Goal: Task Accomplishment & Management: Use online tool/utility

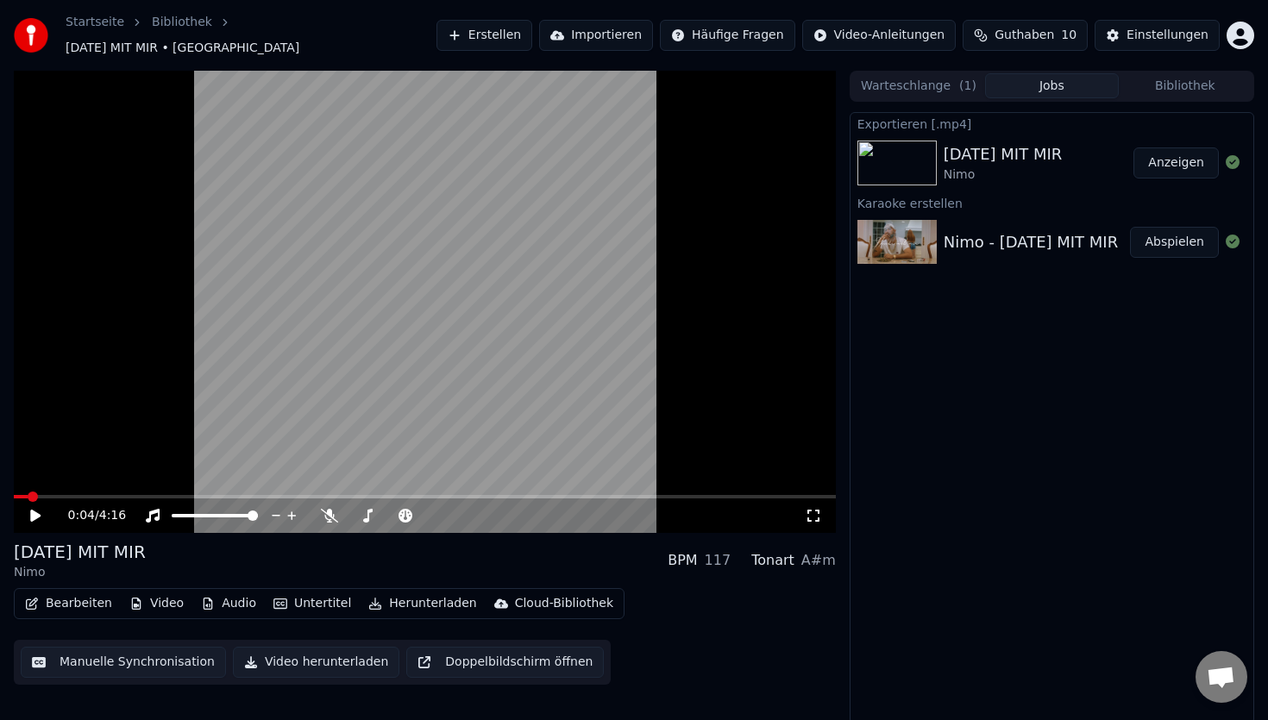
click at [507, 20] on button "Erstellen" at bounding box center [485, 35] width 96 height 31
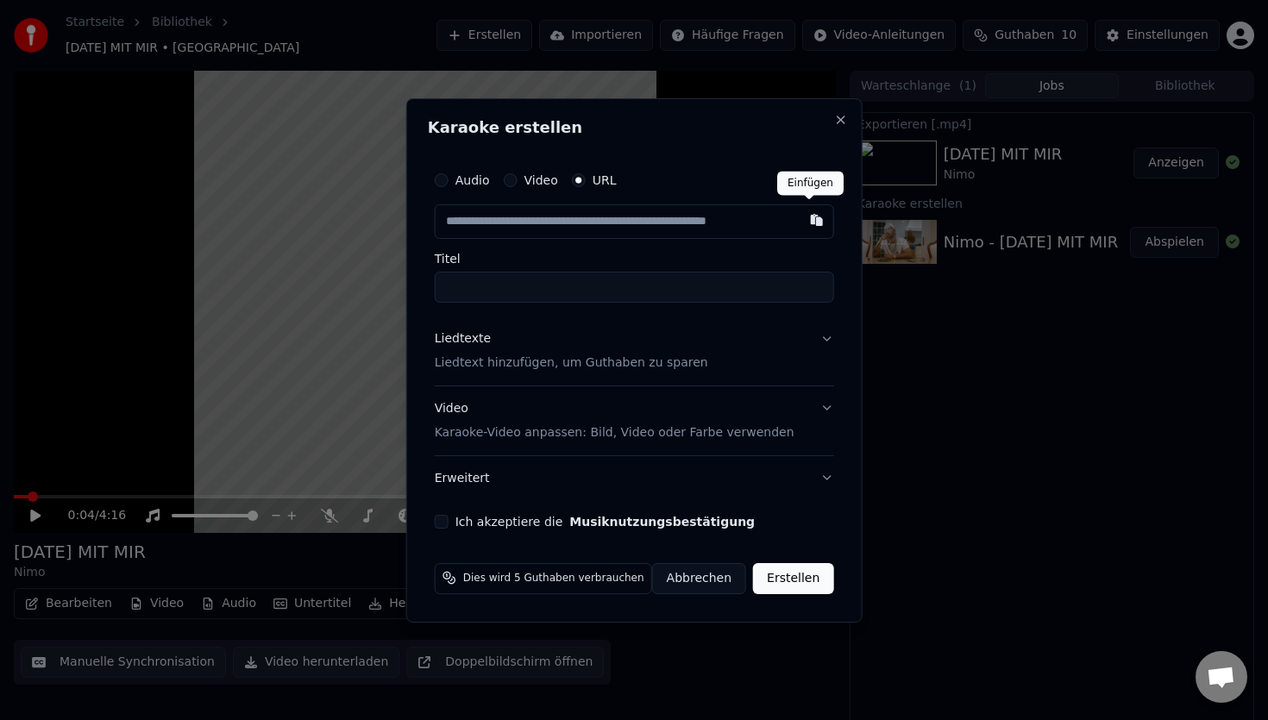
click at [810, 225] on button "button" at bounding box center [816, 219] width 35 height 31
type input "**********"
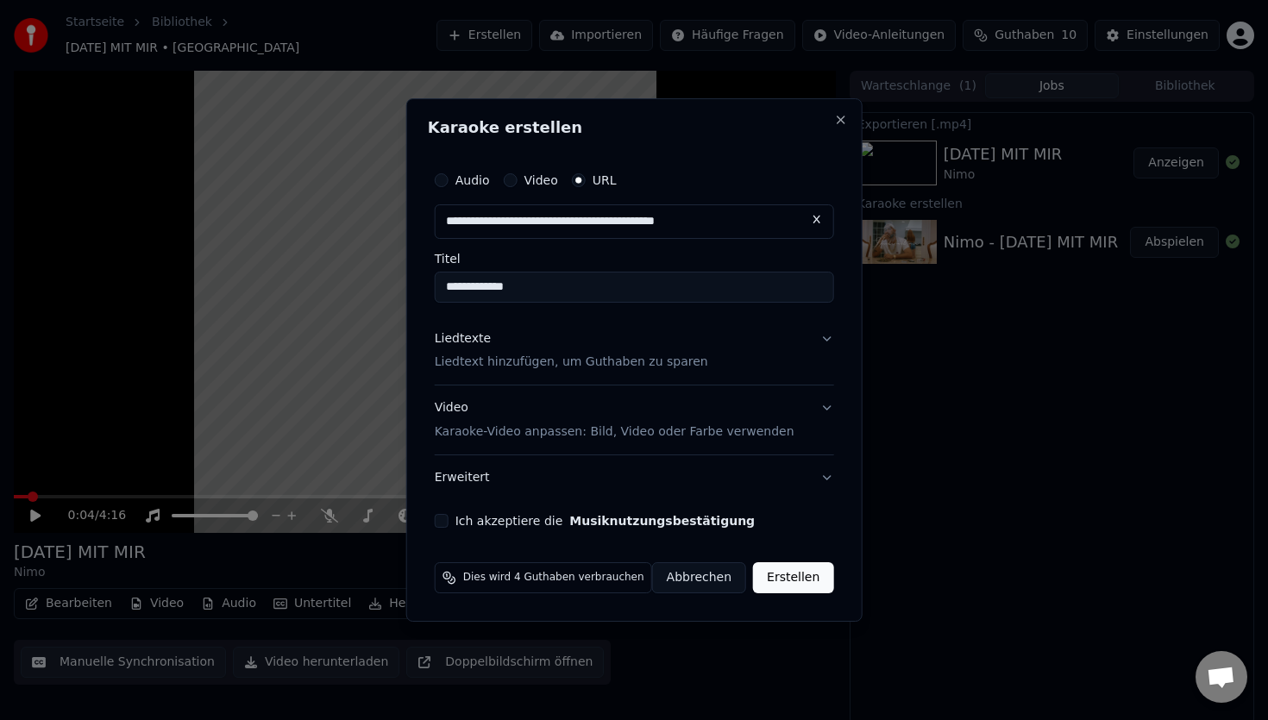
click at [560, 433] on p "Karaoke-Video anpassen: Bild, Video oder Farbe verwenden" at bounding box center [615, 432] width 360 height 17
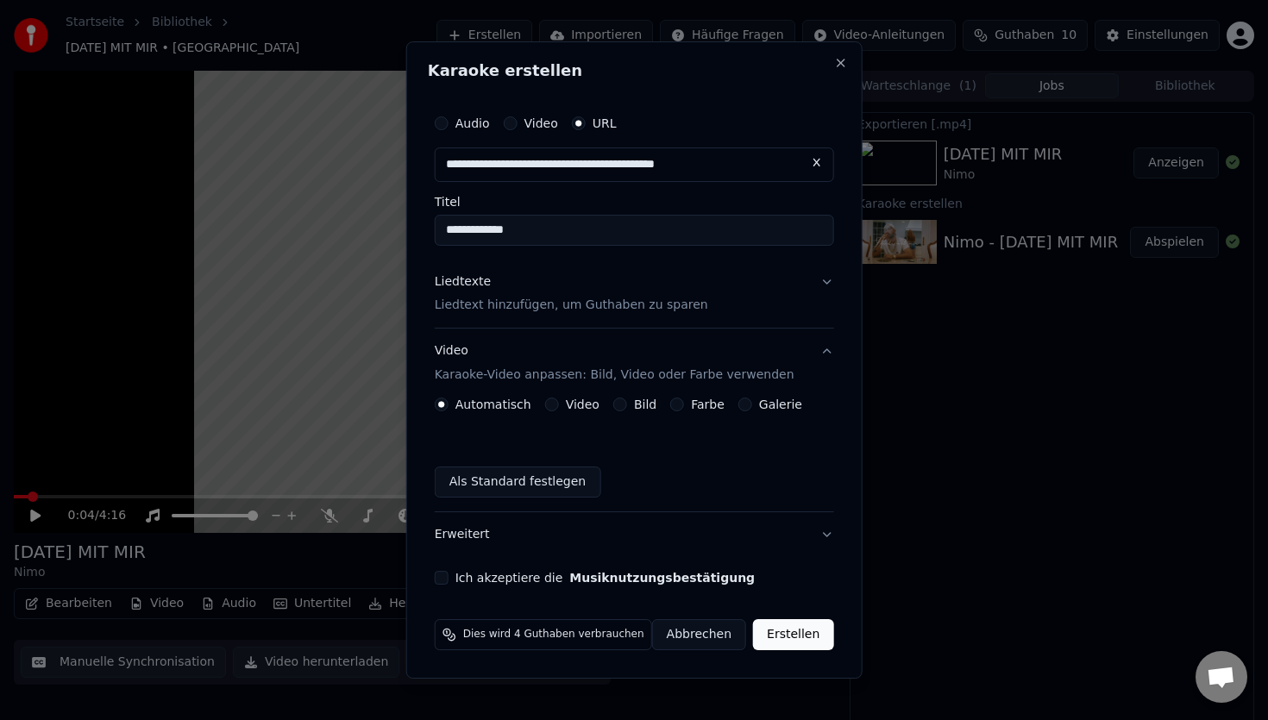
click at [563, 406] on div "Video" at bounding box center [572, 405] width 54 height 14
click at [550, 406] on button "Video" at bounding box center [552, 405] width 14 height 14
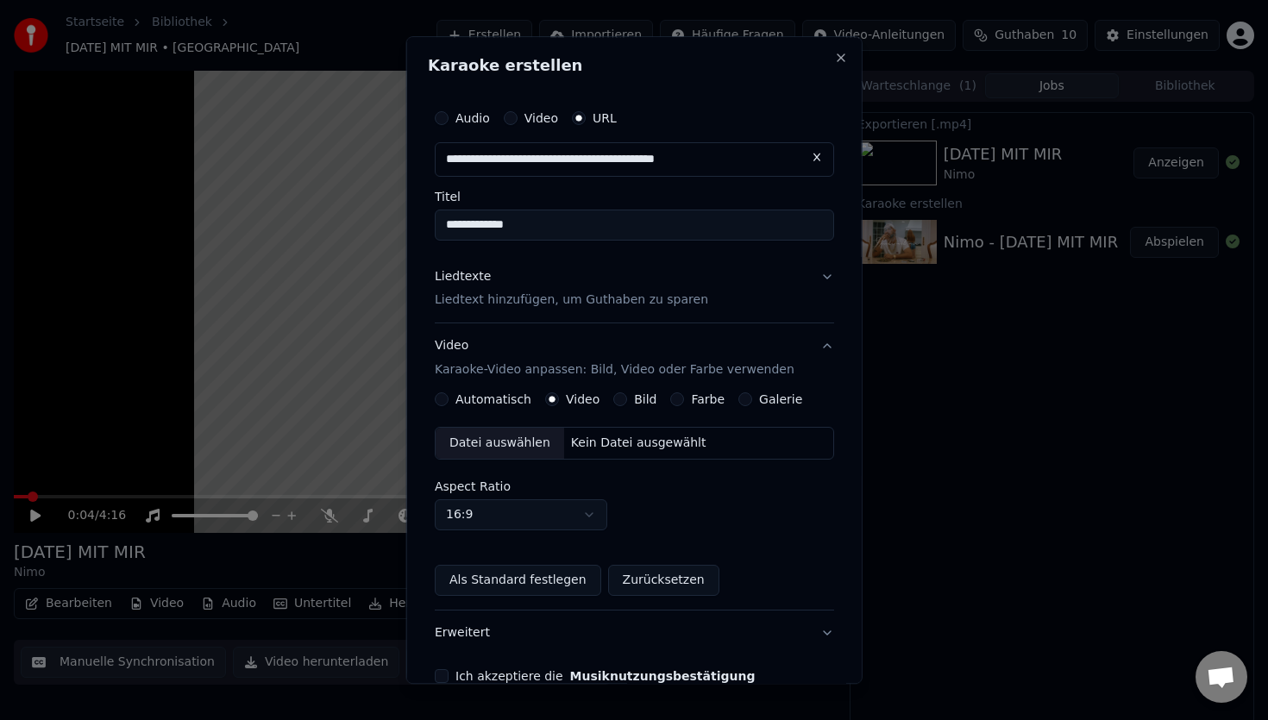
click at [745, 401] on button "Galerie" at bounding box center [746, 400] width 14 height 14
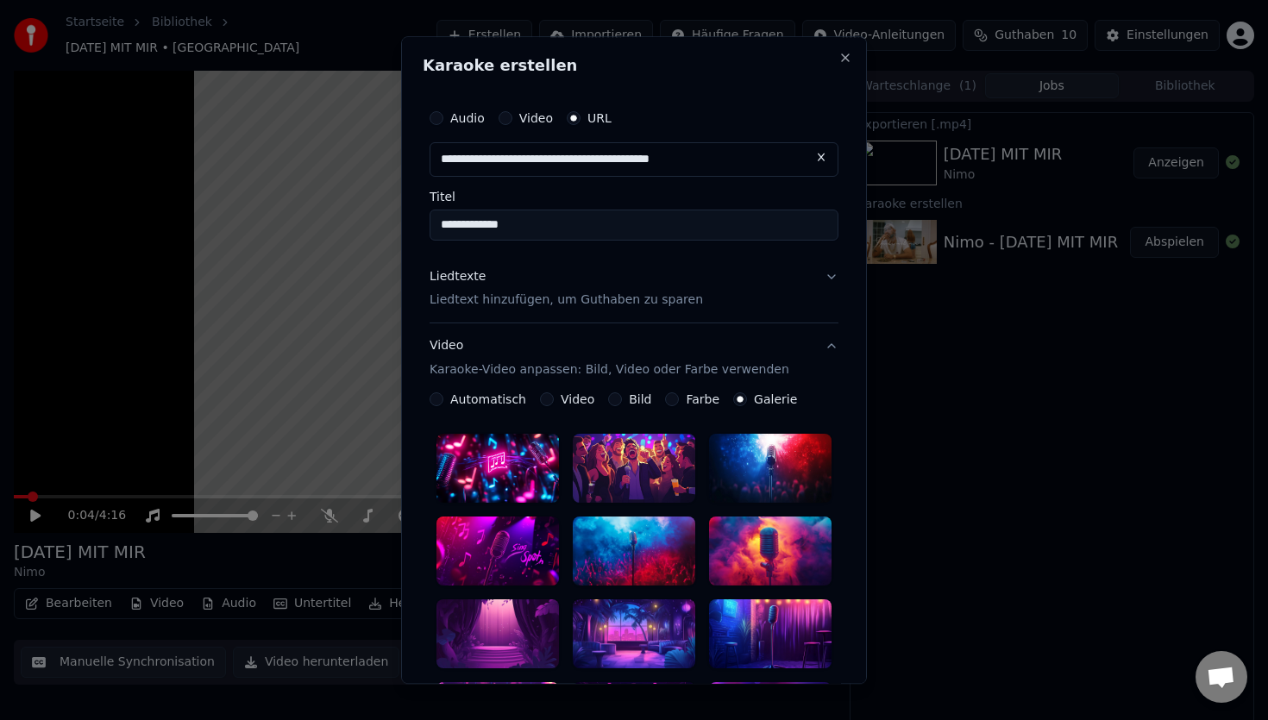
click at [673, 403] on div "Farbe" at bounding box center [692, 400] width 54 height 14
click at [668, 403] on button "Farbe" at bounding box center [672, 400] width 14 height 14
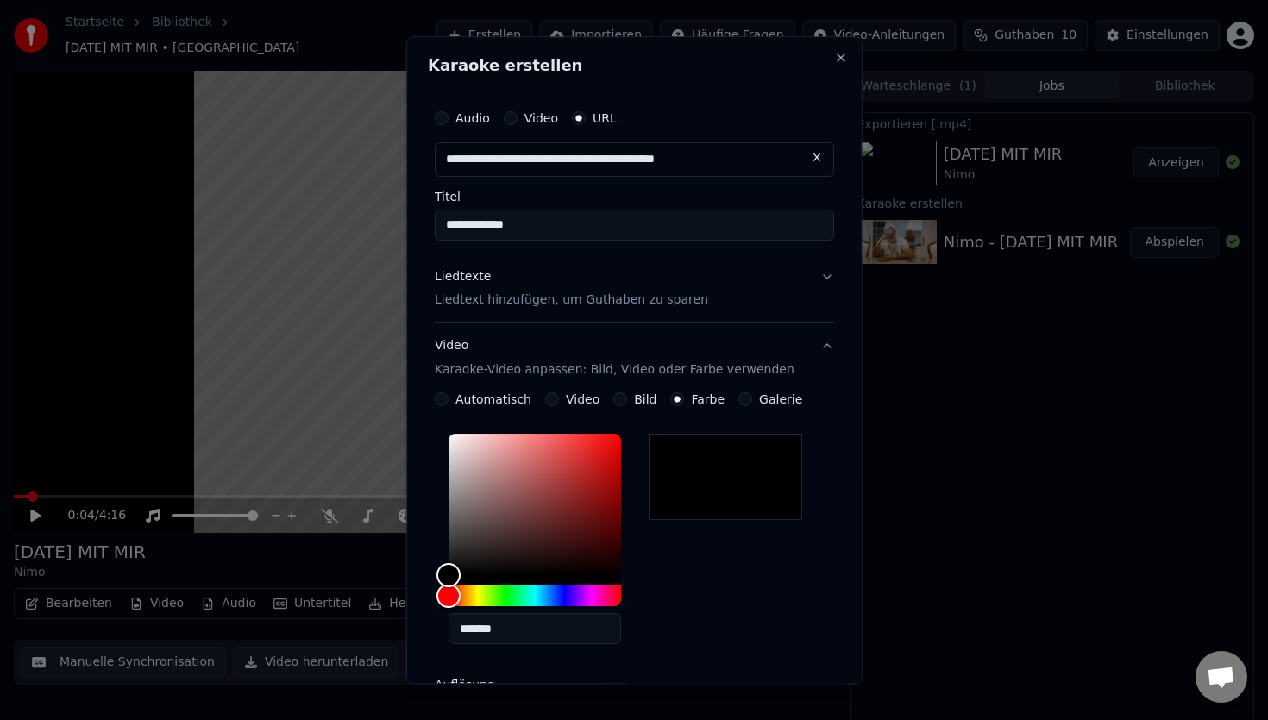
click at [620, 308] on p "Liedtext hinzufügen, um Guthaben zu sparen" at bounding box center [572, 300] width 274 height 17
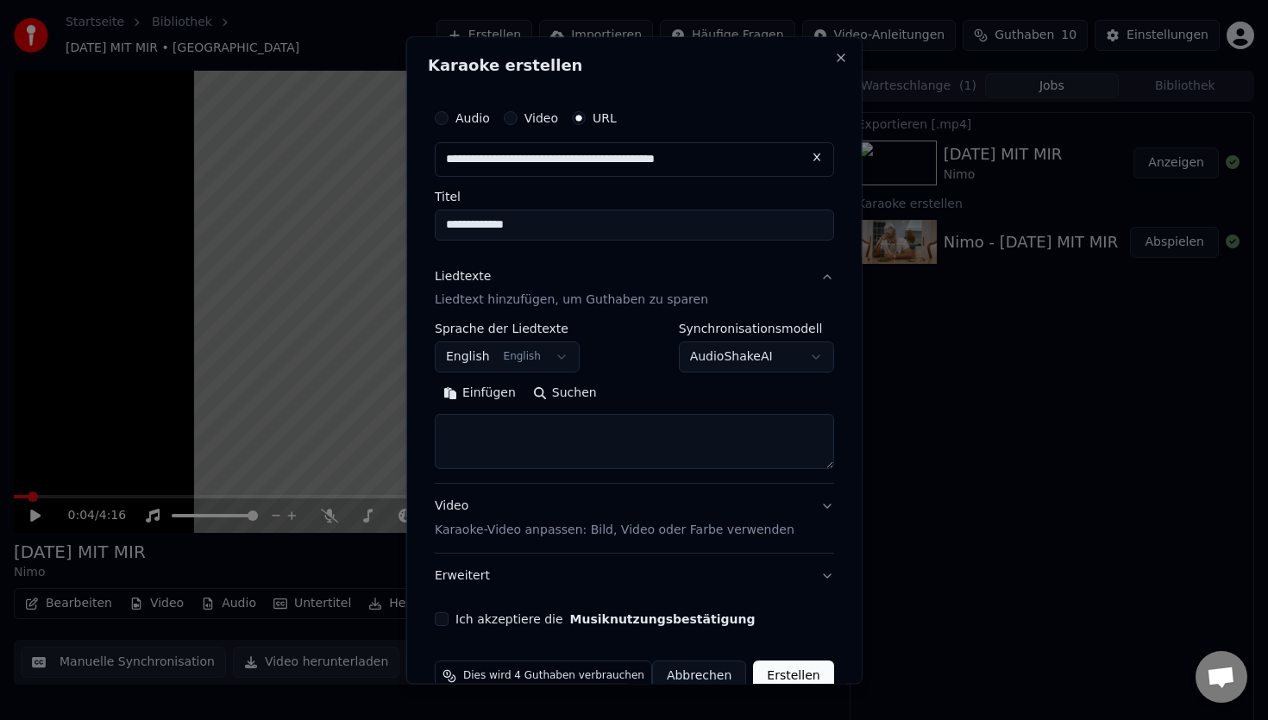
click at [532, 433] on textarea at bounding box center [634, 442] width 399 height 55
click at [489, 396] on button "Einfügen" at bounding box center [480, 395] width 90 height 28
type textarea "**********"
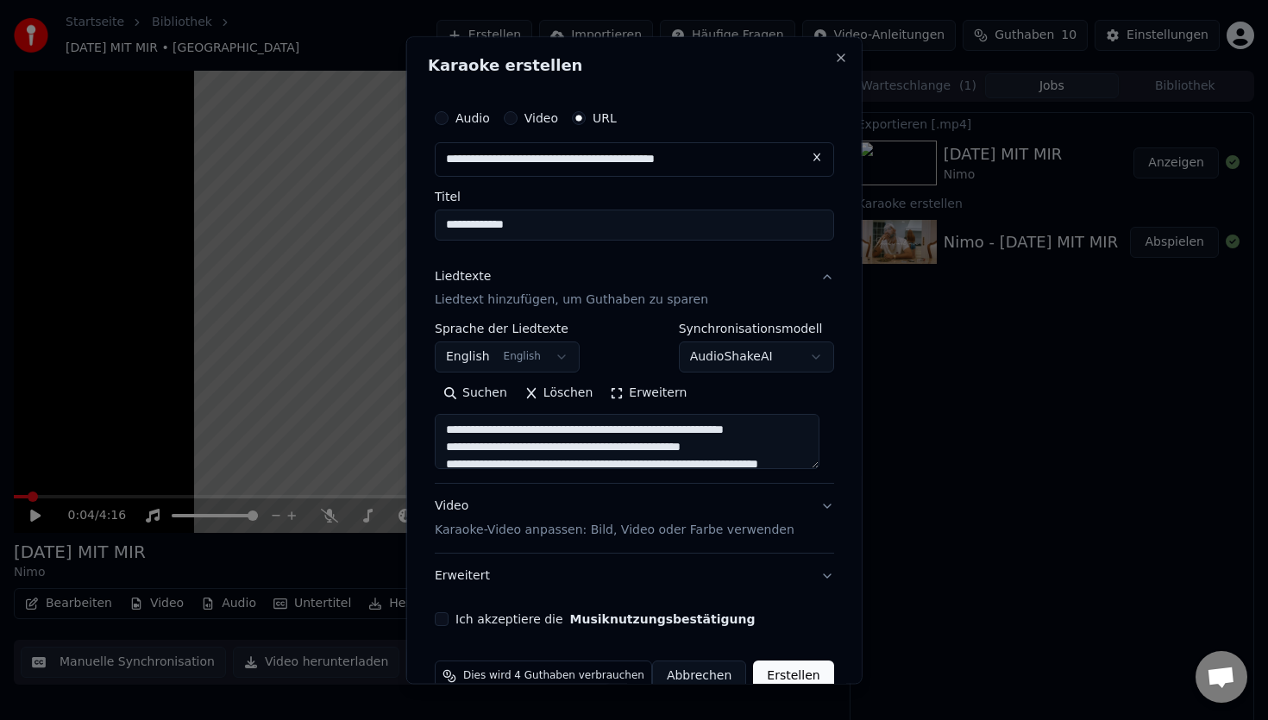
click at [519, 362] on body "**********" at bounding box center [634, 360] width 1268 height 720
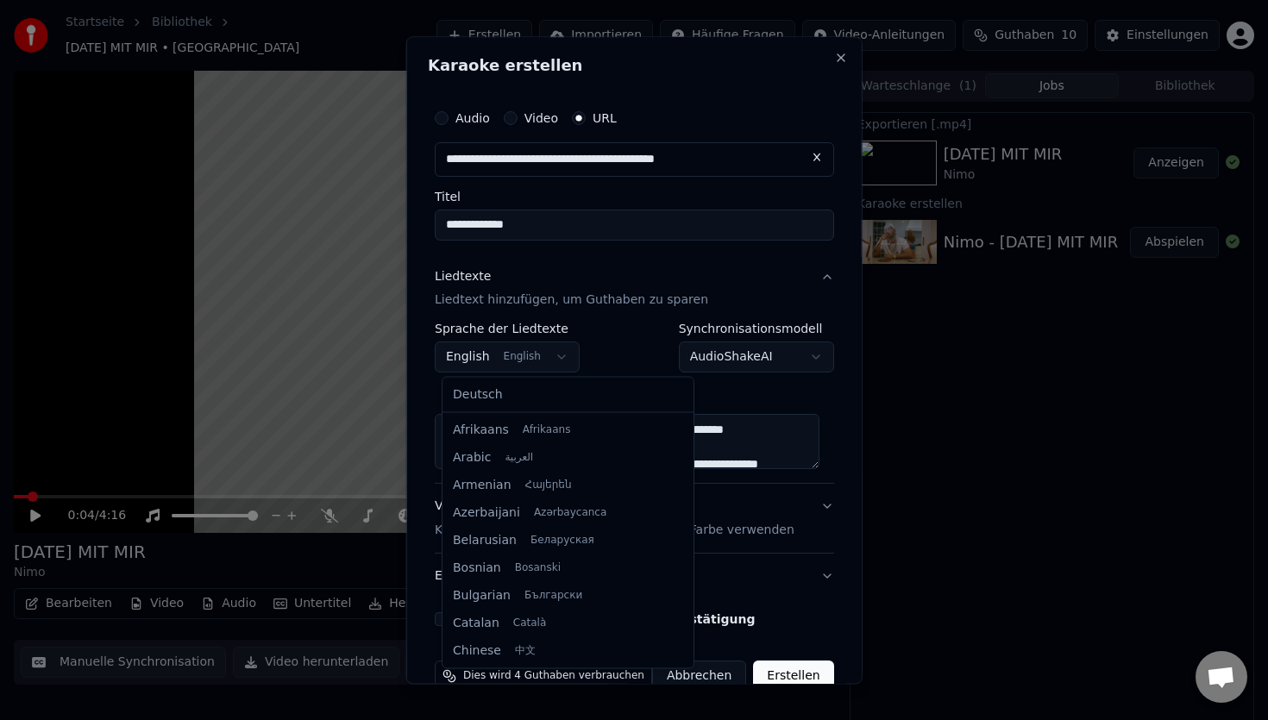
scroll to position [138, 0]
select select "**"
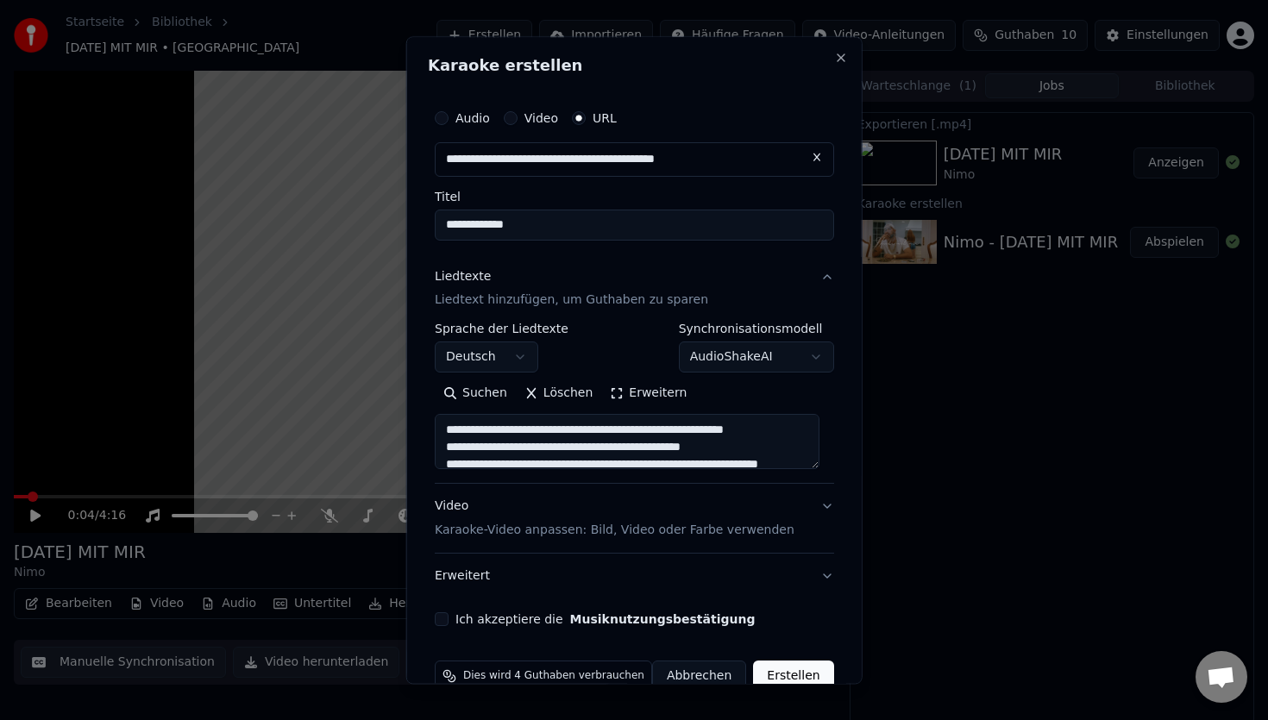
scroll to position [36, 0]
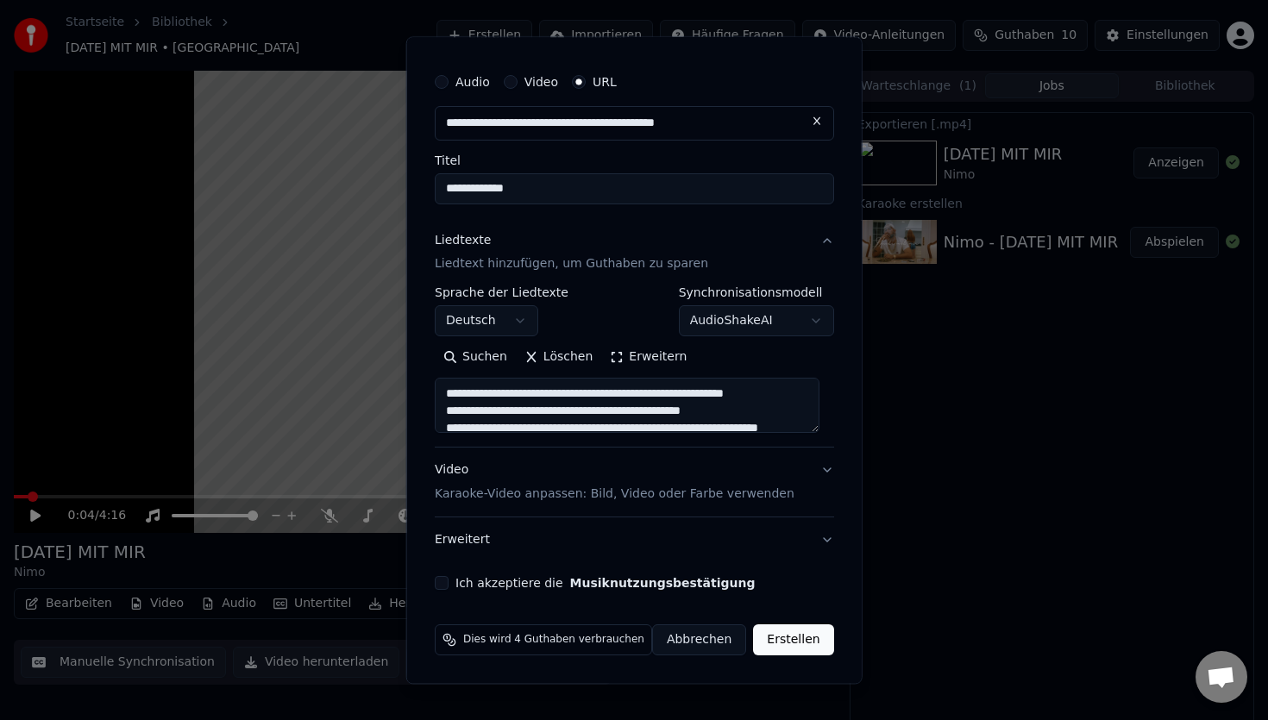
click at [449, 586] on button "Ich akzeptiere die Musiknutzungsbestätigung" at bounding box center [442, 584] width 14 height 14
click at [820, 477] on button "Video Karaoke-Video anpassen: Bild, Video oder Farbe verwenden" at bounding box center [634, 483] width 399 height 69
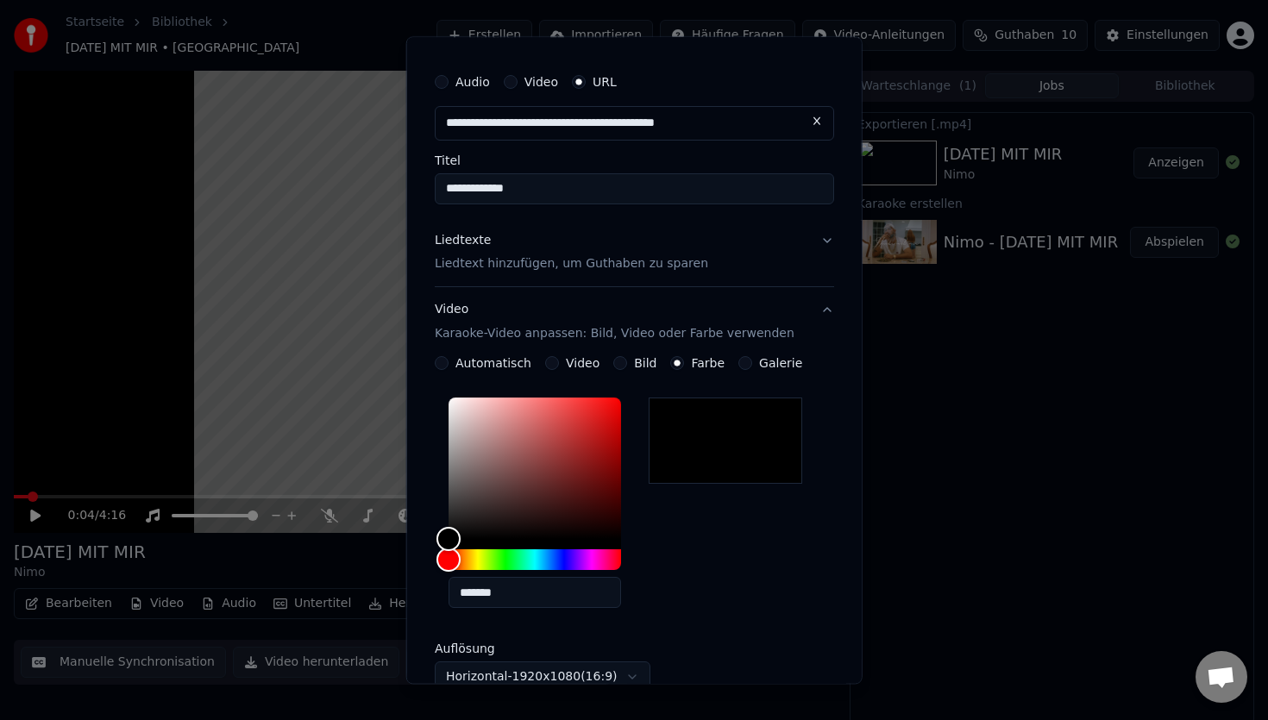
click at [821, 311] on button "Video Karaoke-Video anpassen: Bild, Video oder Farbe verwenden" at bounding box center [634, 322] width 399 height 69
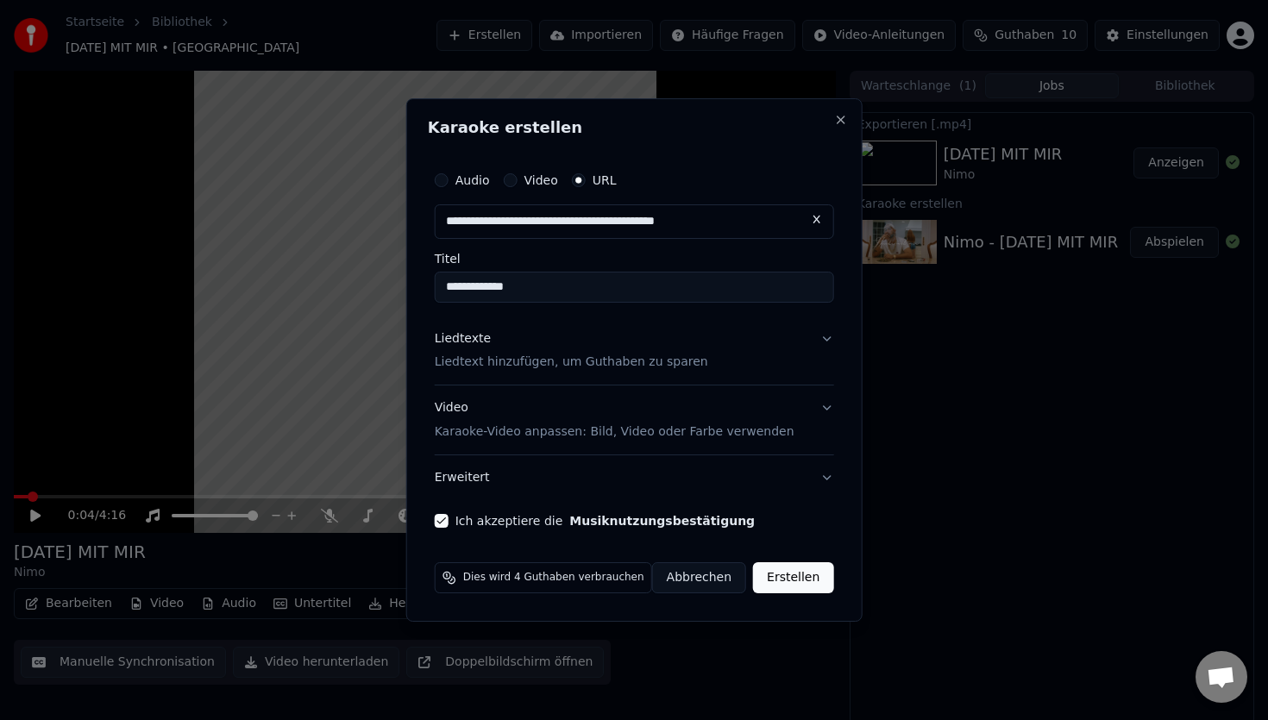
click at [821, 348] on button "Liedtexte Liedtext hinzufügen, um Guthaben zu sparen" at bounding box center [634, 351] width 399 height 69
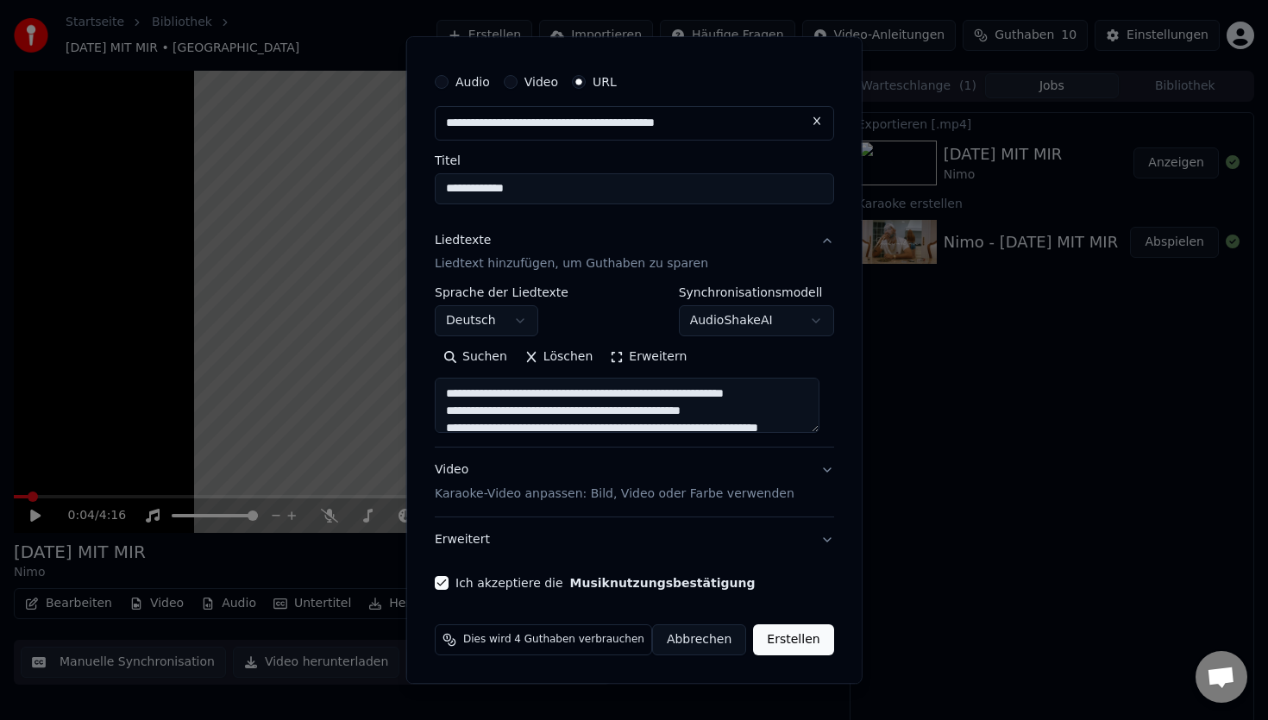
scroll to position [35, 0]
click at [808, 644] on button "Erstellen" at bounding box center [793, 641] width 80 height 31
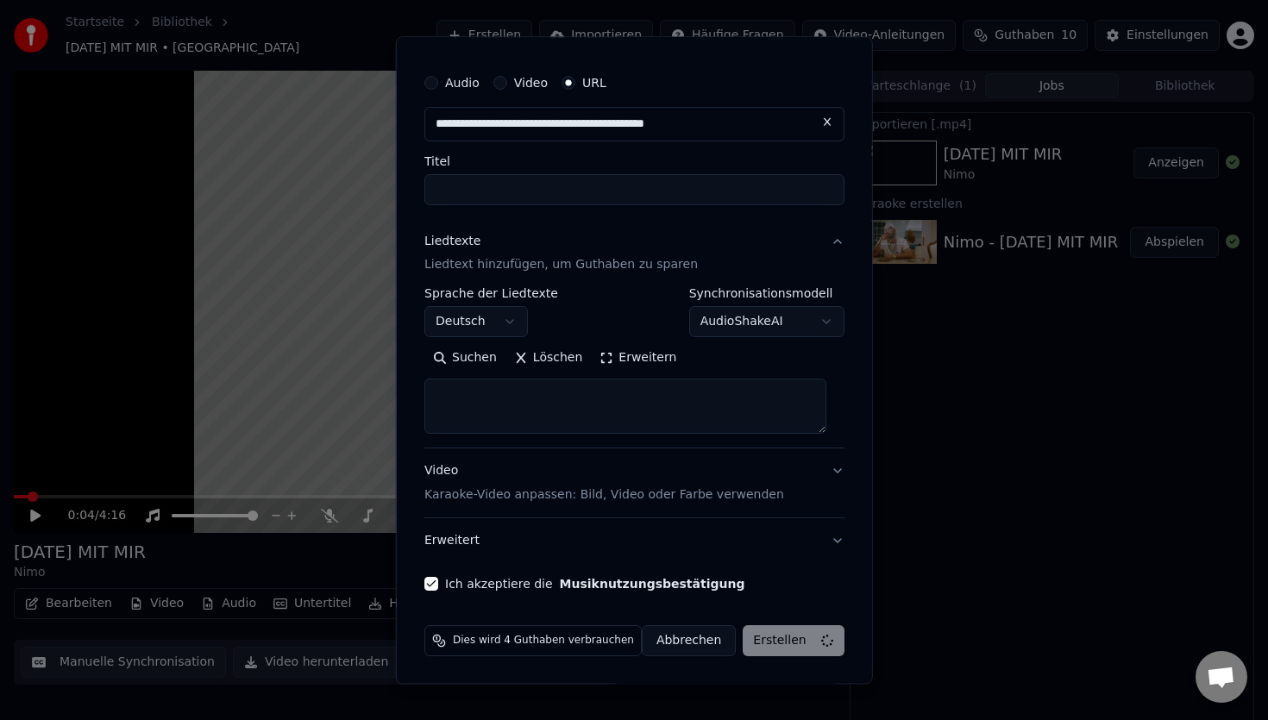
select select
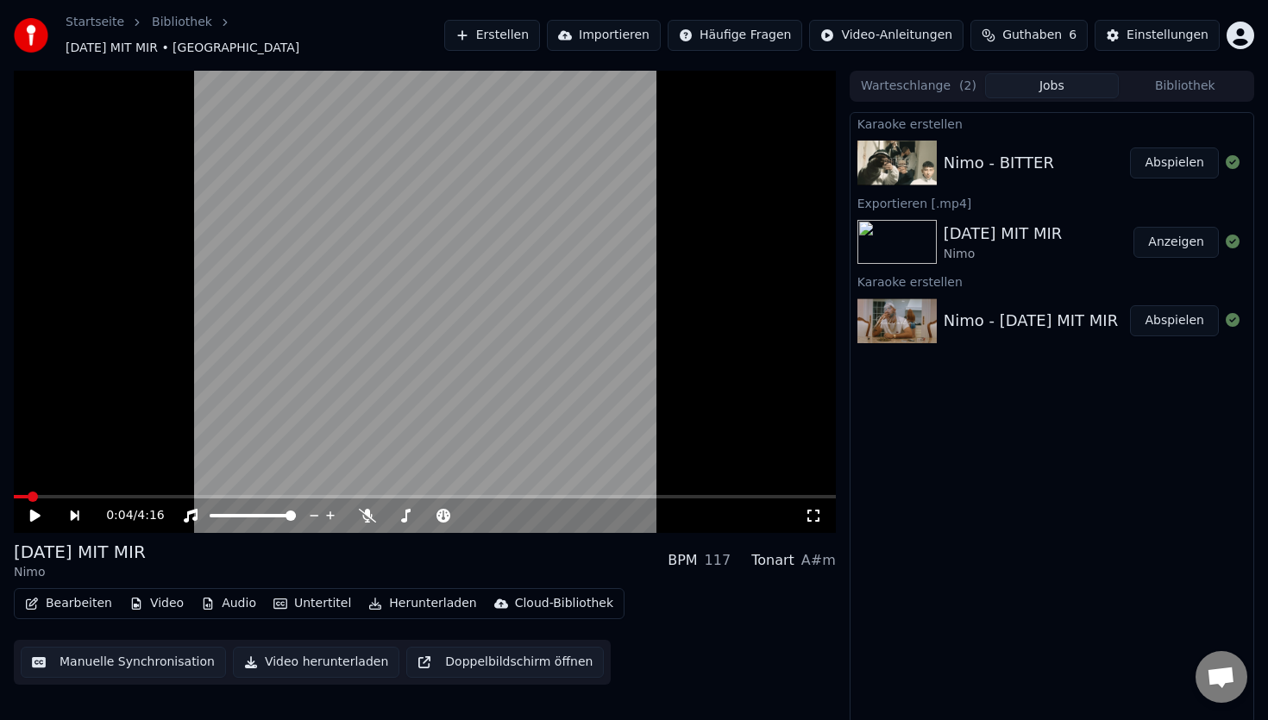
click at [1009, 158] on div "Nimo - BITTER" at bounding box center [999, 163] width 110 height 24
click at [1001, 156] on div "Nimo - BITTER" at bounding box center [999, 163] width 110 height 24
click at [1190, 160] on button "Abspielen" at bounding box center [1174, 163] width 89 height 31
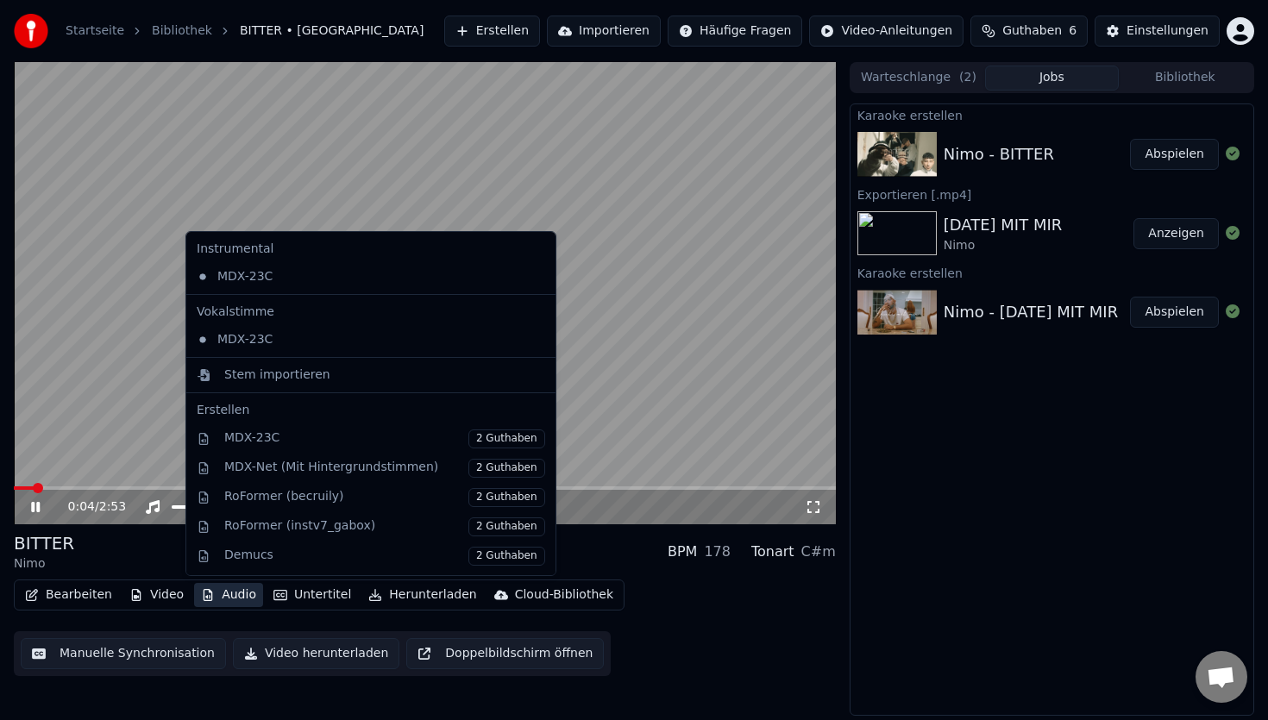
click at [214, 592] on button "Audio" at bounding box center [228, 595] width 69 height 24
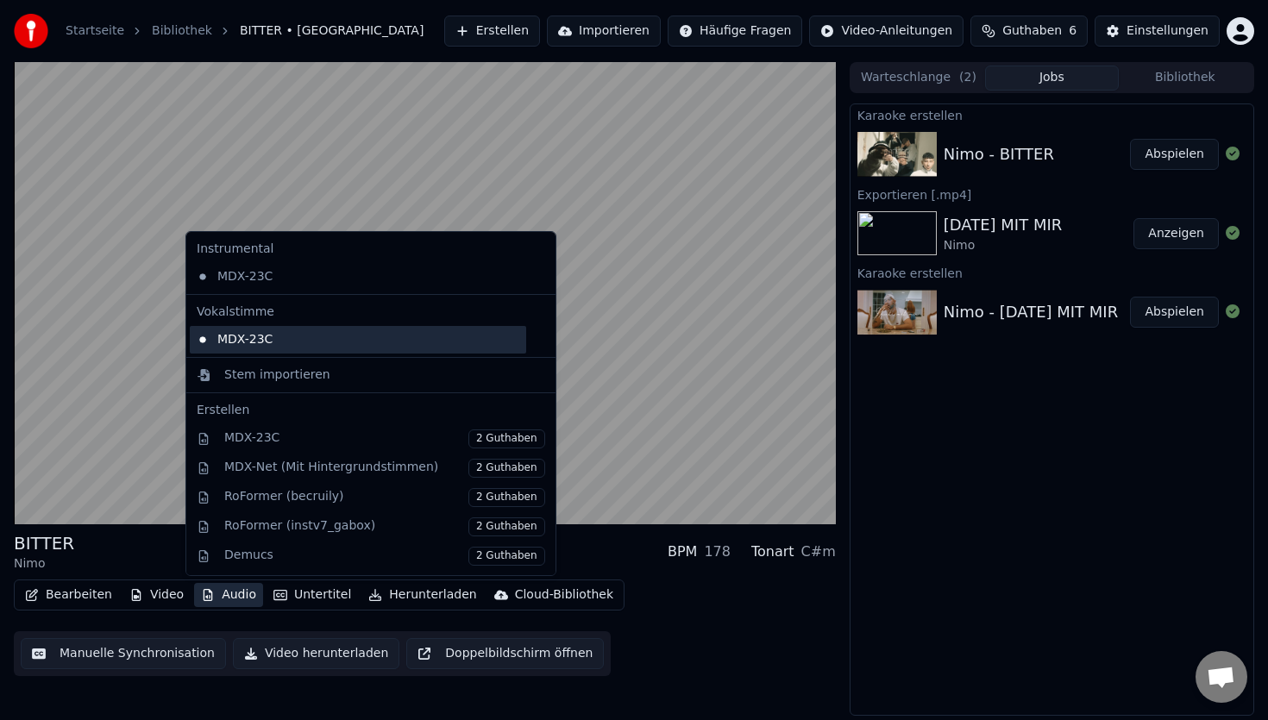
click at [277, 330] on div "MDX-23C" at bounding box center [358, 340] width 336 height 28
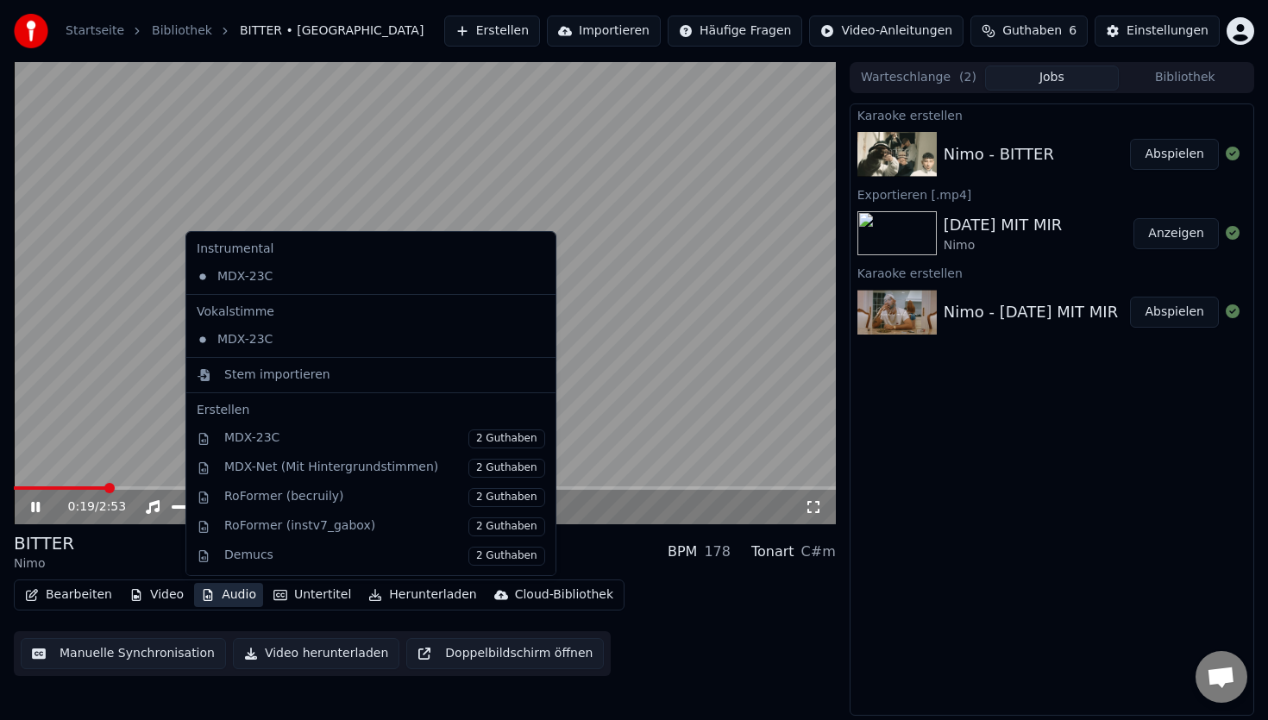
click at [213, 596] on button "Audio" at bounding box center [228, 595] width 69 height 24
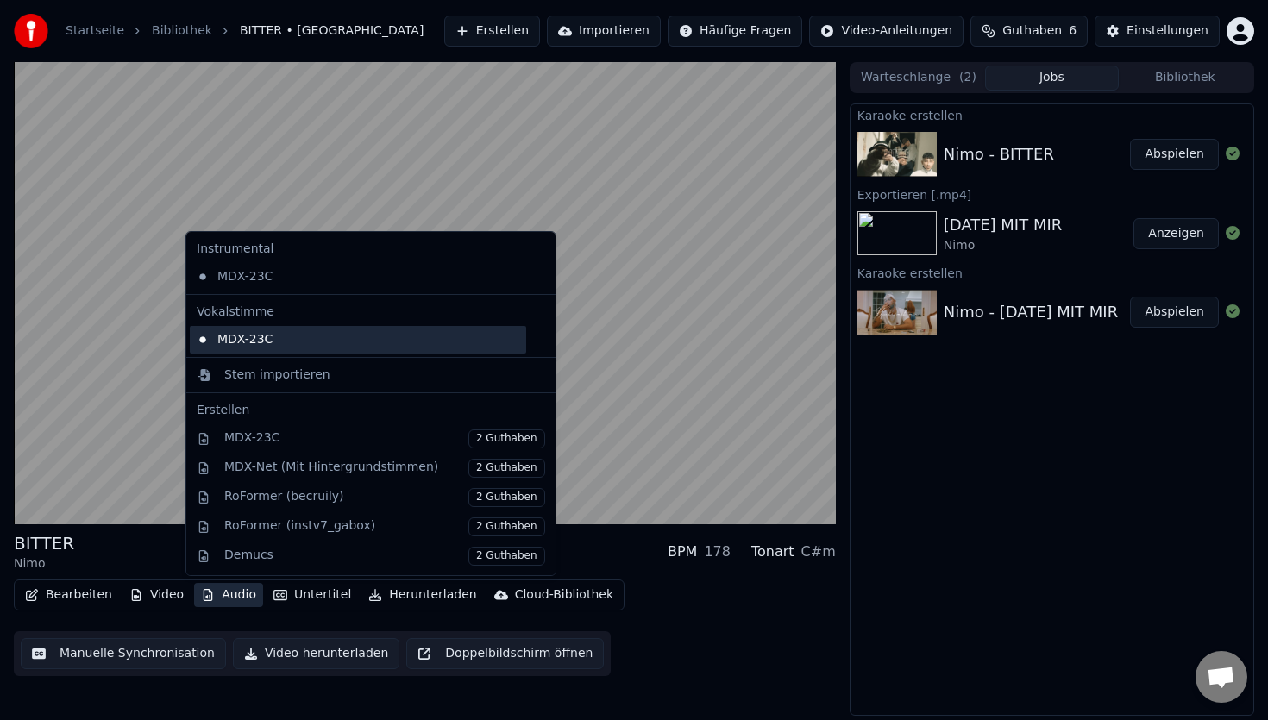
click at [278, 346] on div "MDX-23C" at bounding box center [358, 340] width 336 height 28
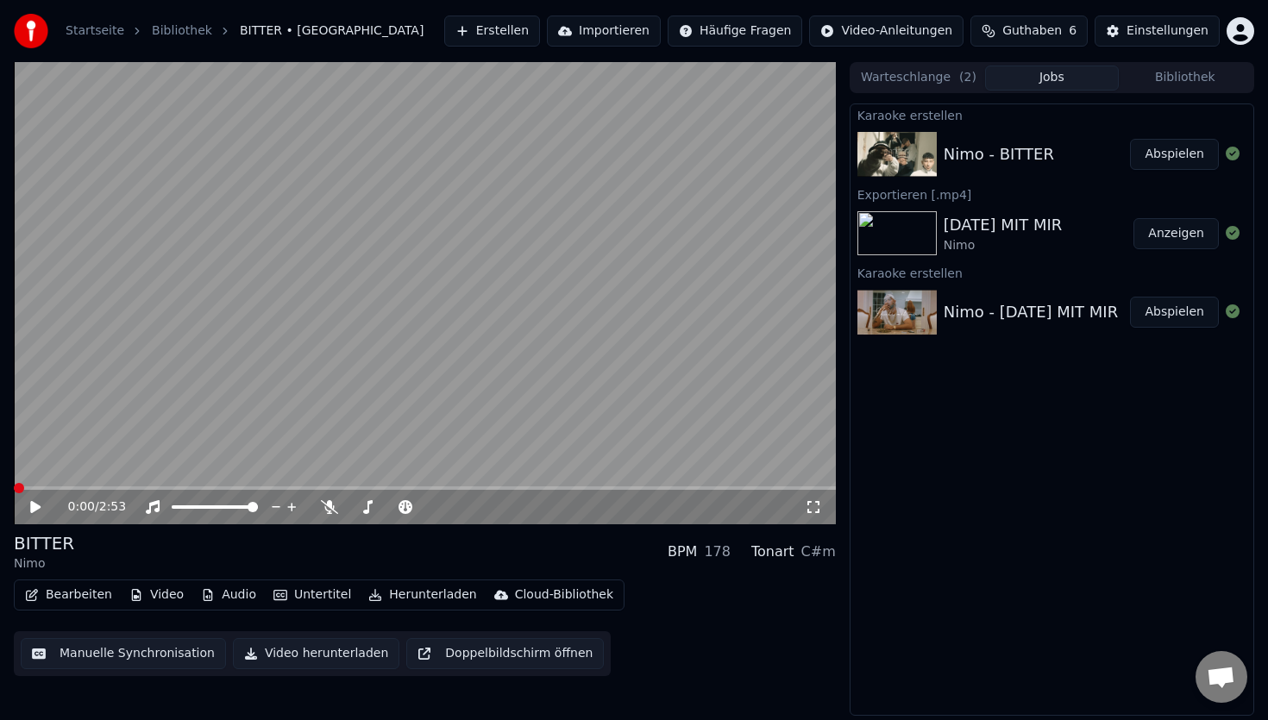
click at [278, 346] on video at bounding box center [425, 293] width 822 height 462
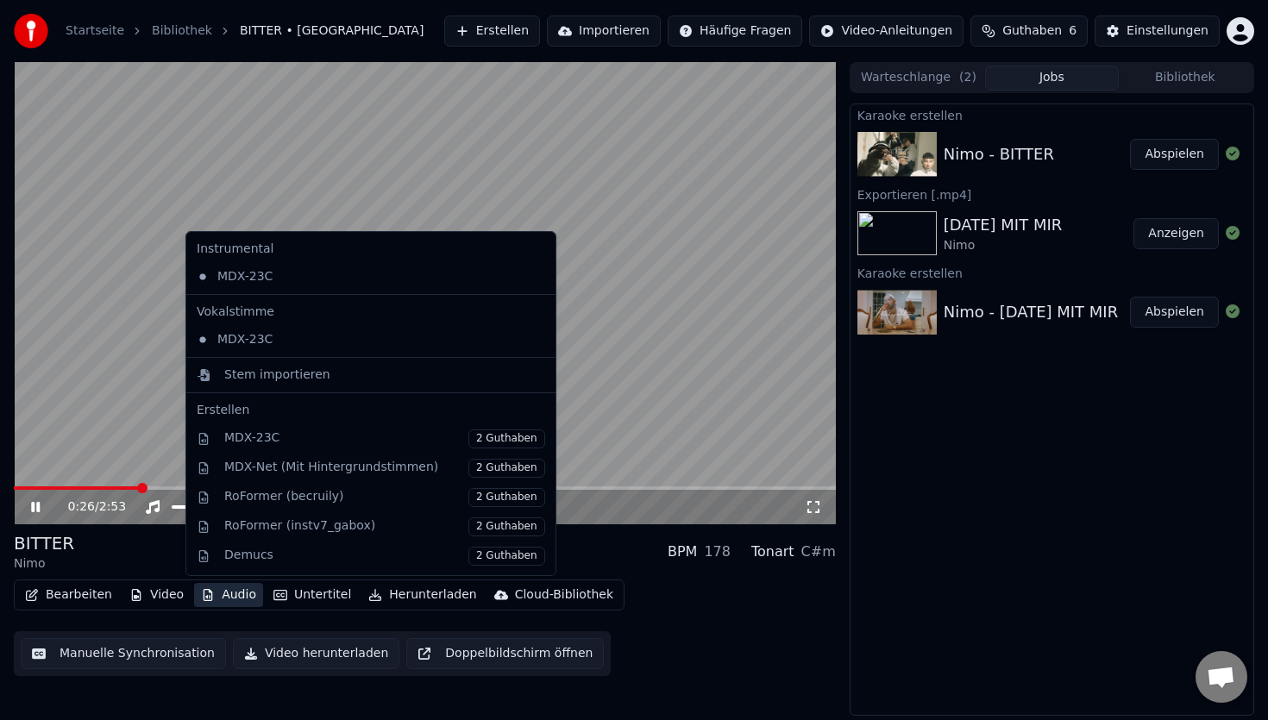
click at [225, 603] on button "Audio" at bounding box center [228, 595] width 69 height 24
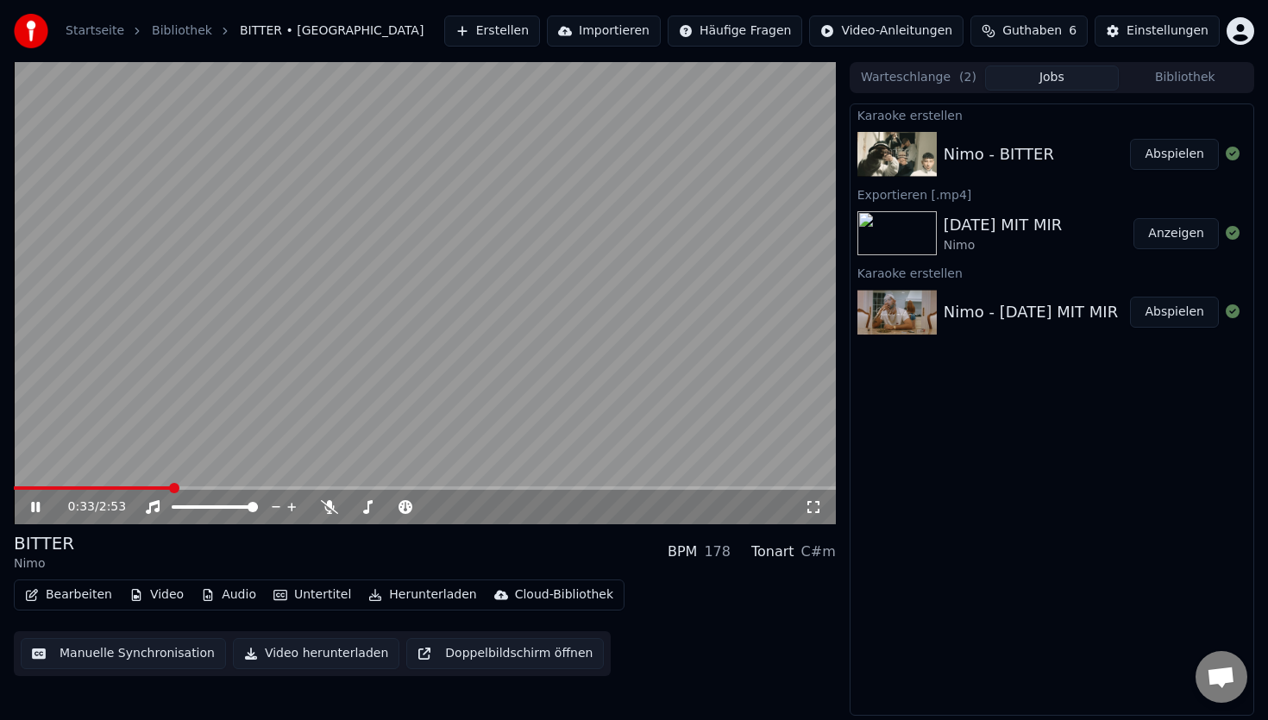
click at [651, 572] on div "BITTER Nimo BPM 178 Tonart C#m Bearbeiten Video Audio Untertitel Herunterladen …" at bounding box center [425, 603] width 822 height 145
click at [298, 599] on button "Untertitel" at bounding box center [312, 595] width 91 height 24
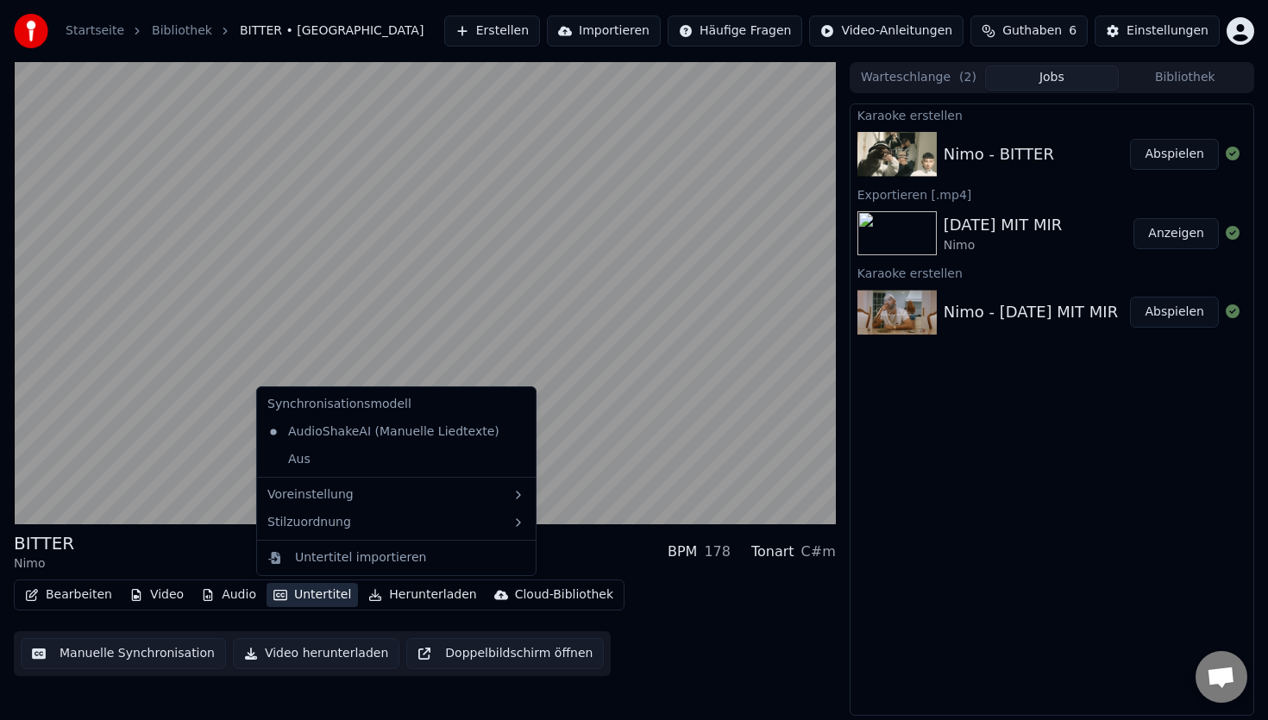
click at [298, 599] on button "Untertitel" at bounding box center [312, 595] width 91 height 24
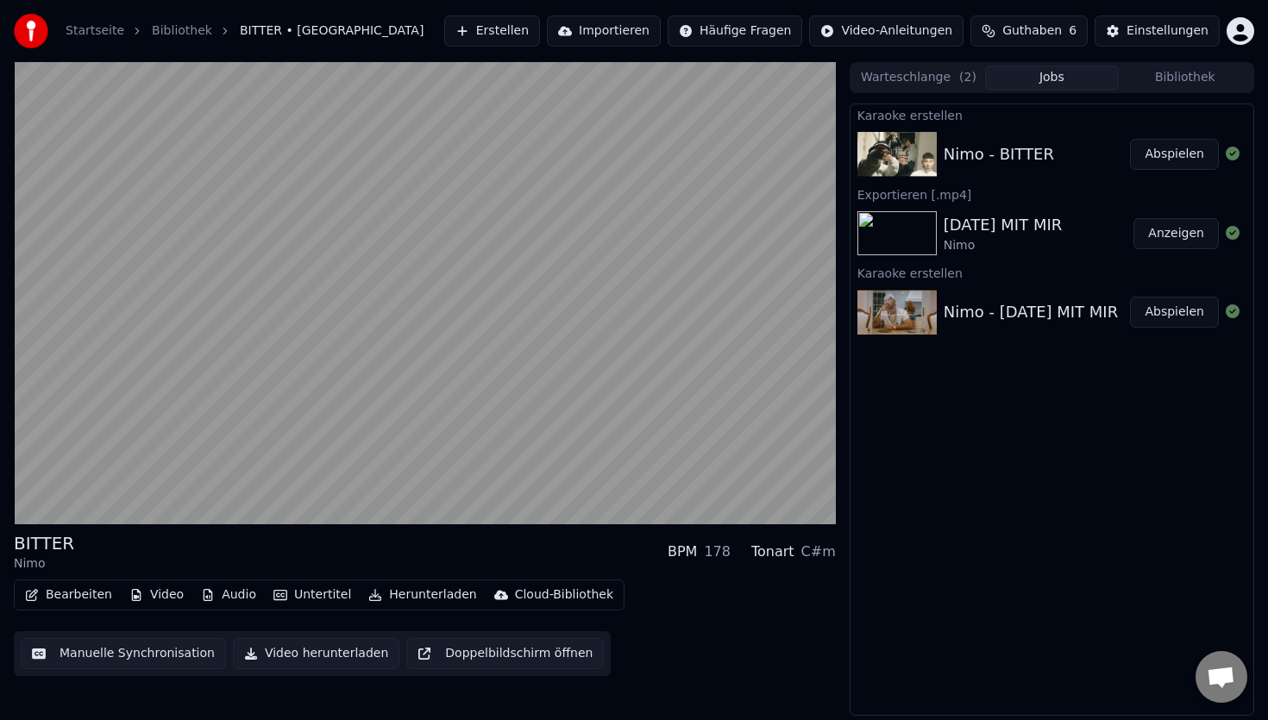
click at [292, 593] on button "Untertitel" at bounding box center [312, 595] width 91 height 24
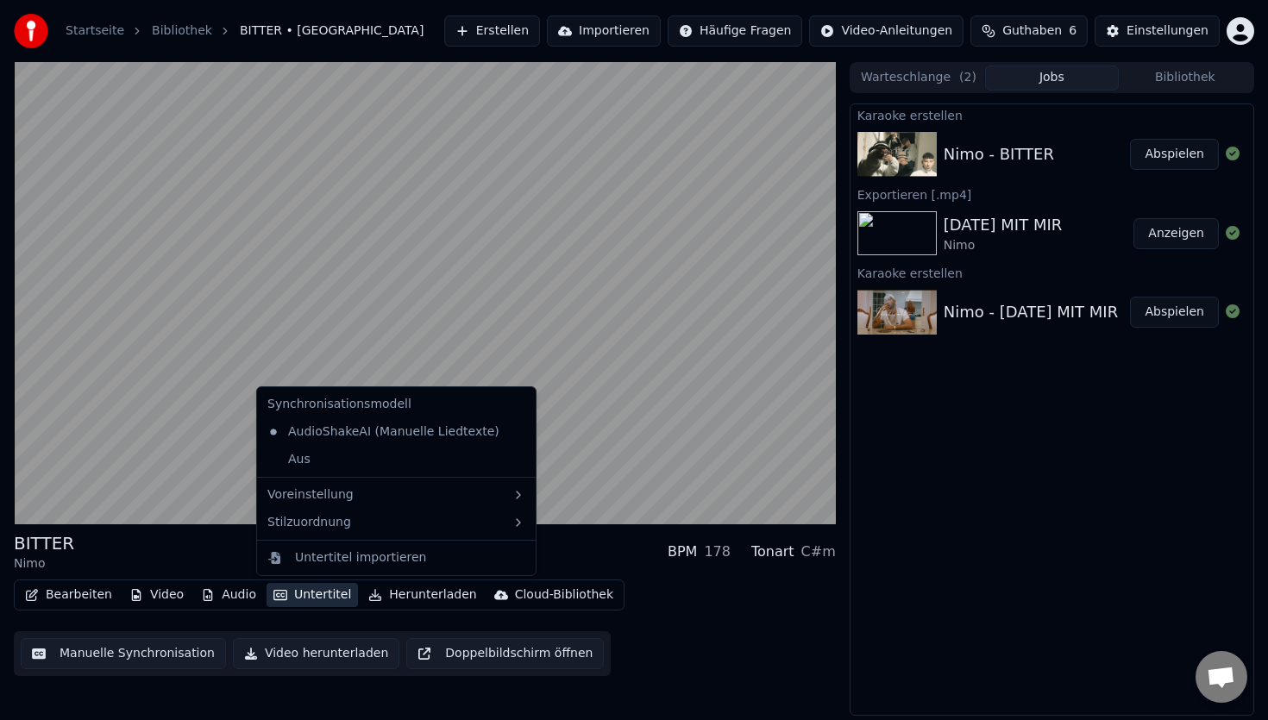
click at [292, 593] on button "Untertitel" at bounding box center [312, 595] width 91 height 24
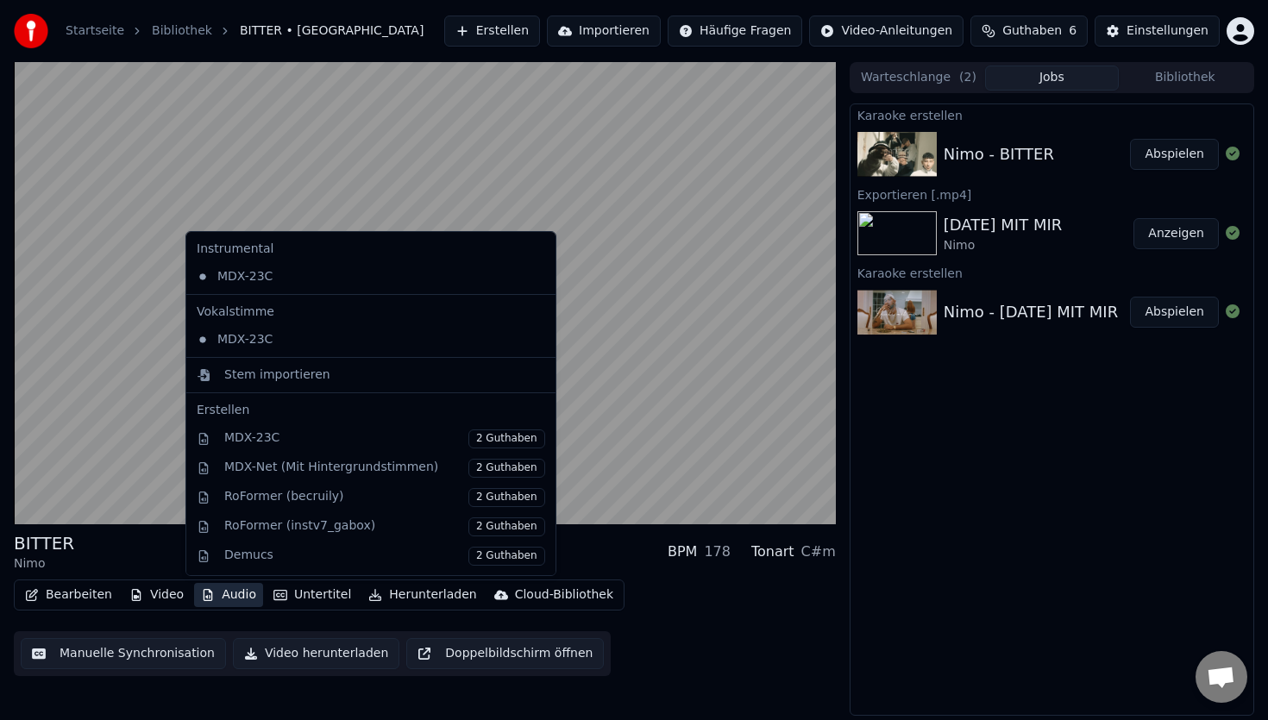
click at [232, 594] on button "Audio" at bounding box center [228, 595] width 69 height 24
drag, startPoint x: 336, startPoint y: 346, endPoint x: 347, endPoint y: 269, distance: 77.6
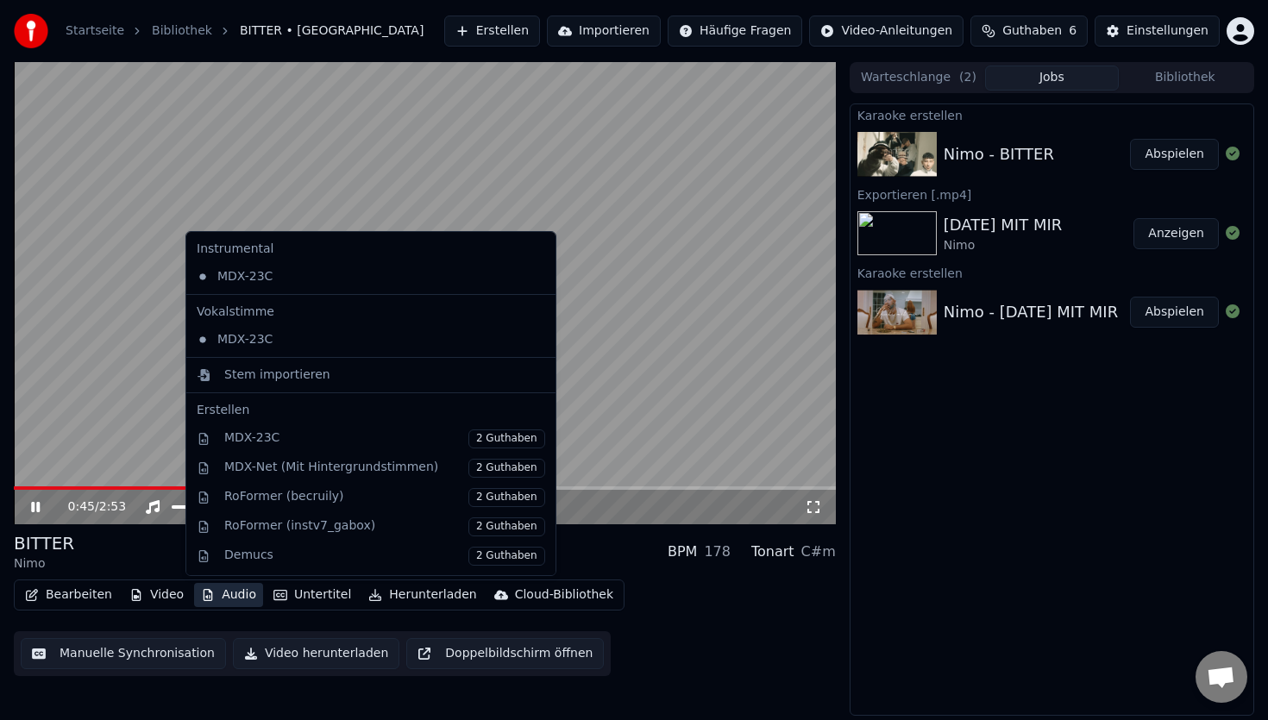
click at [233, 594] on button "Audio" at bounding box center [228, 595] width 69 height 24
click at [203, 337] on div "MDX-23C" at bounding box center [358, 340] width 336 height 28
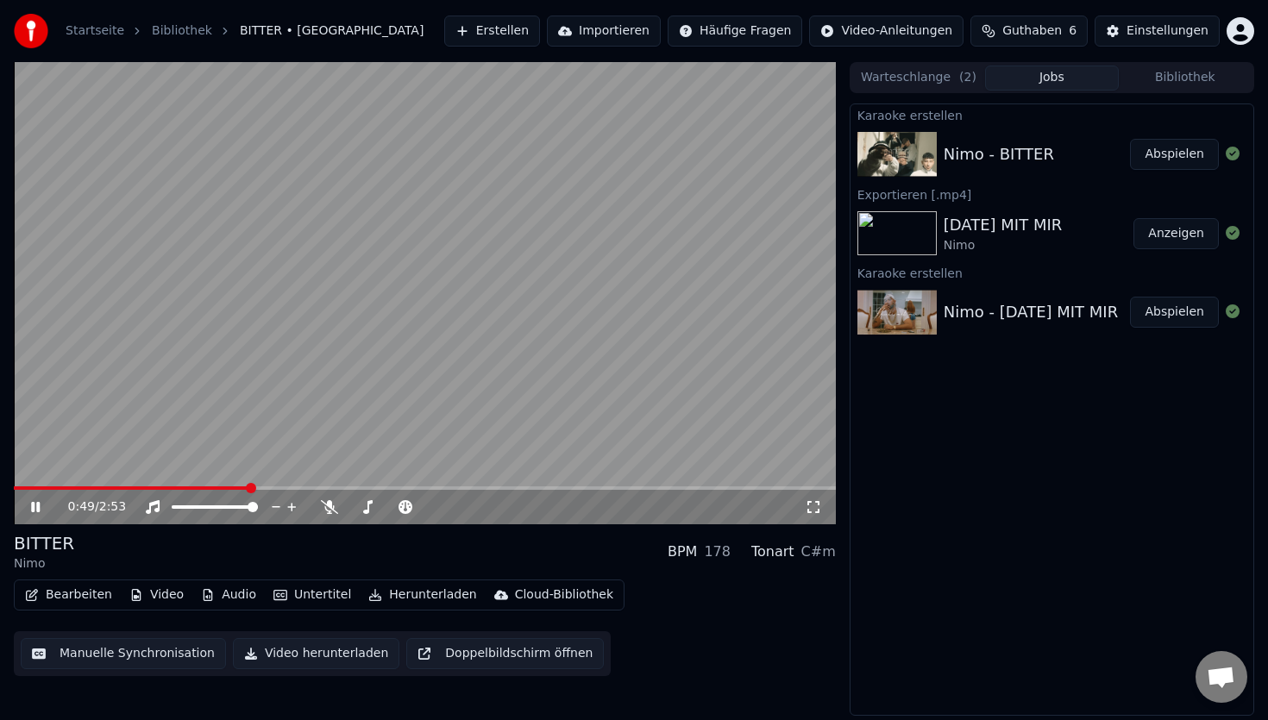
click at [233, 595] on button "Audio" at bounding box center [228, 595] width 69 height 24
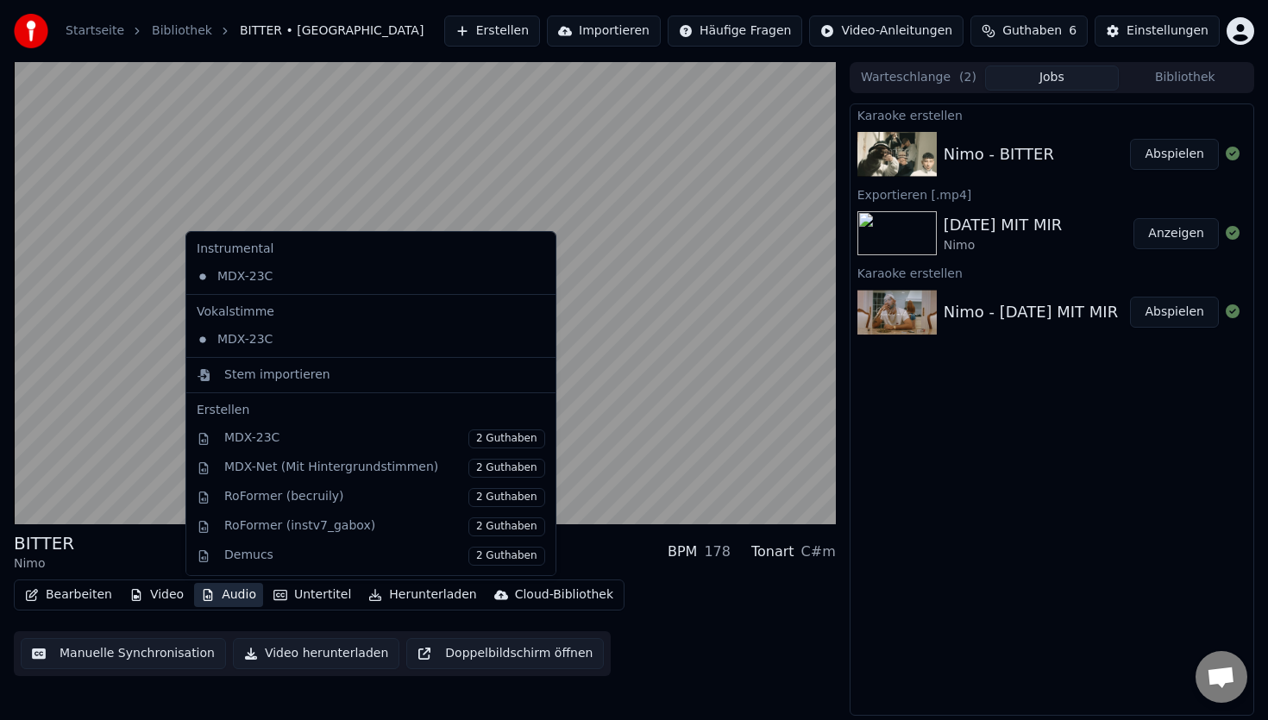
drag, startPoint x: 267, startPoint y: 339, endPoint x: 288, endPoint y: 249, distance: 92.1
click at [288, 249] on div "Instrumental MDX-23C Vokalstimme MDX-23C Stem importieren Erstellen MDX-23C 2 G…" at bounding box center [371, 403] width 371 height 345
drag, startPoint x: 296, startPoint y: 274, endPoint x: 291, endPoint y: 334, distance: 60.6
click at [291, 334] on div "Instrumental MDX-23C Vokalstimme MDX-23C Stem importieren Erstellen MDX-23C 2 G…" at bounding box center [371, 403] width 371 height 345
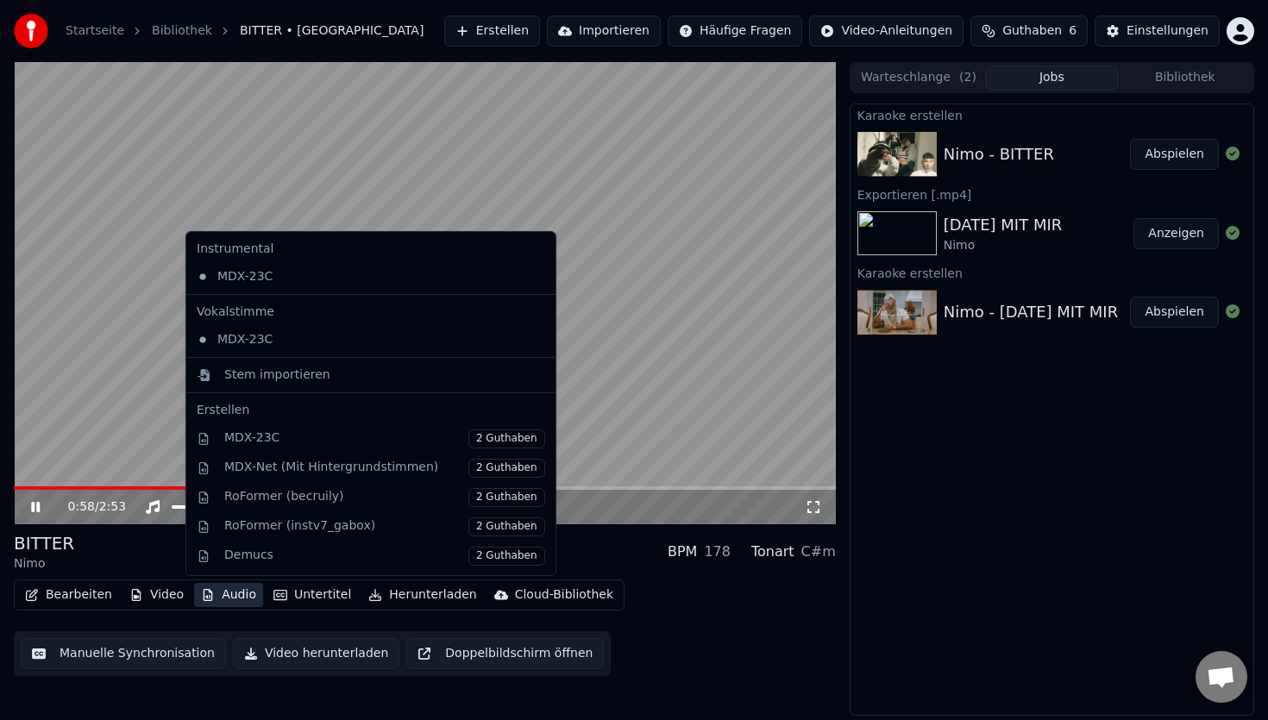
click at [678, 608] on div "Bearbeiten Video Audio Untertitel Herunterladen Cloud-Bibliothek Manuelle Synch…" at bounding box center [425, 628] width 822 height 97
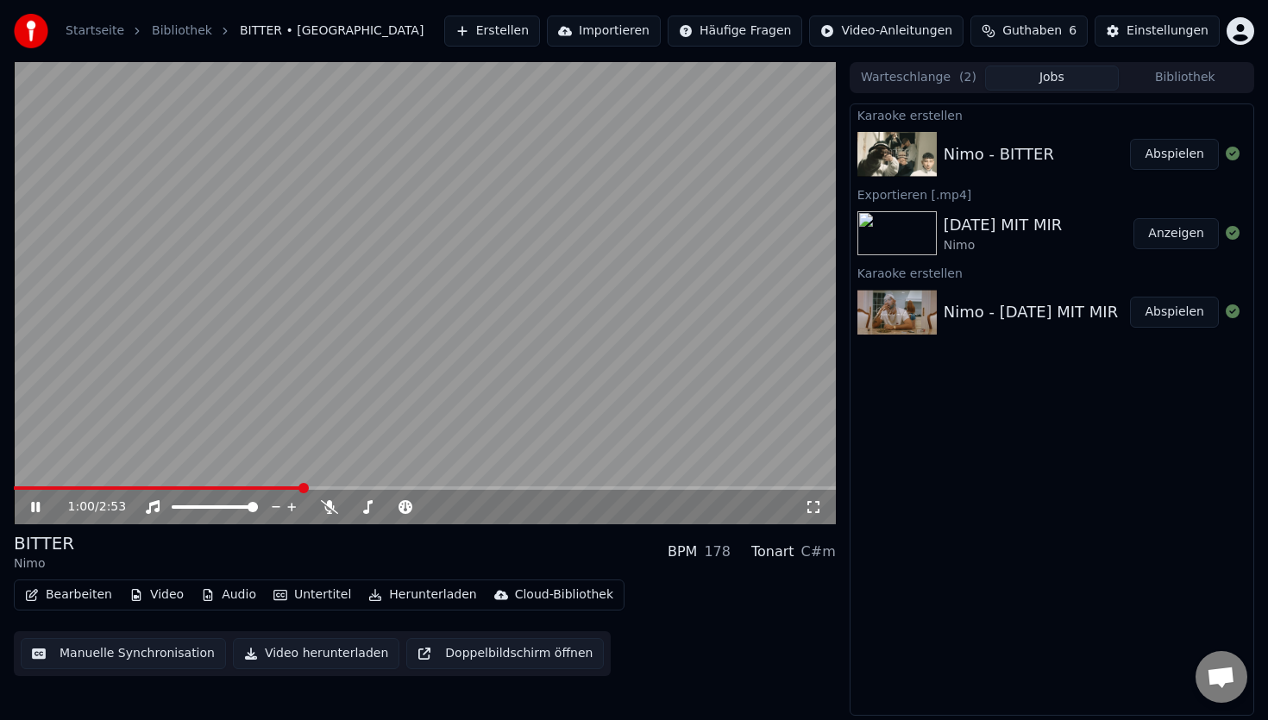
click at [65, 600] on button "Bearbeiten" at bounding box center [68, 595] width 101 height 24
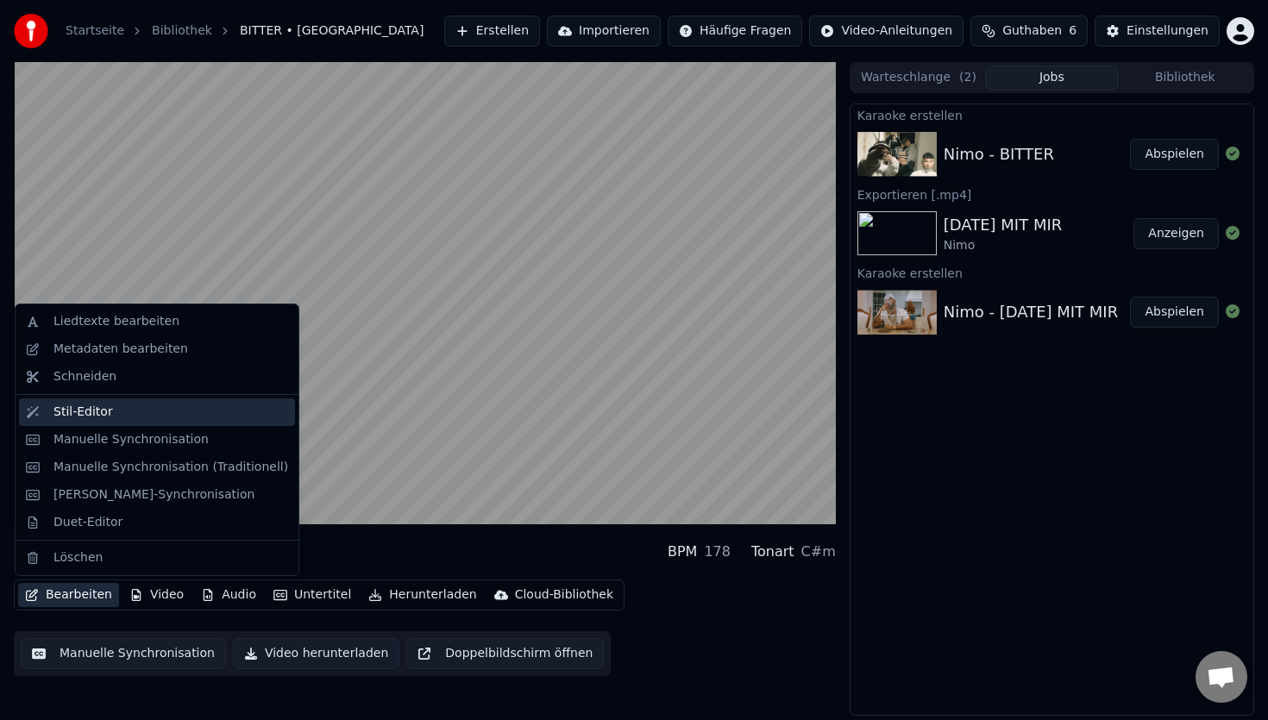
click at [110, 406] on div "Stil-Editor" at bounding box center [170, 412] width 235 height 17
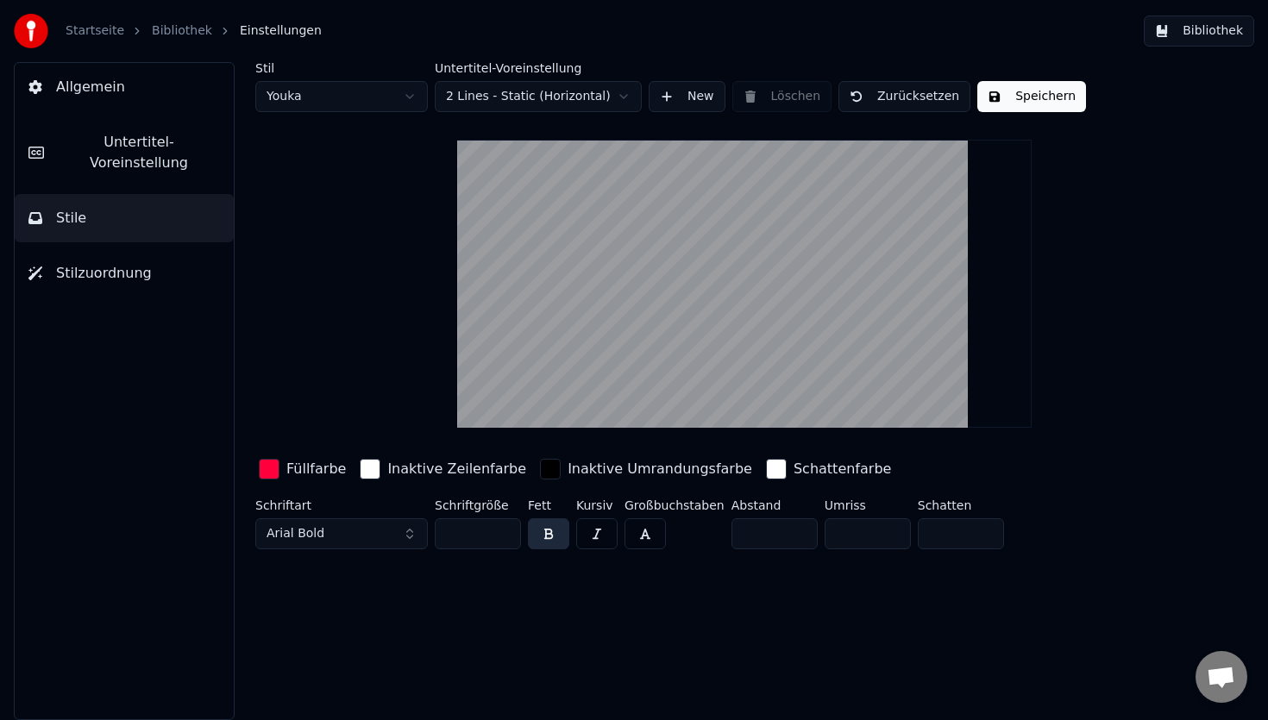
click at [95, 148] on span "Untertitel-Voreinstellung" at bounding box center [139, 152] width 162 height 41
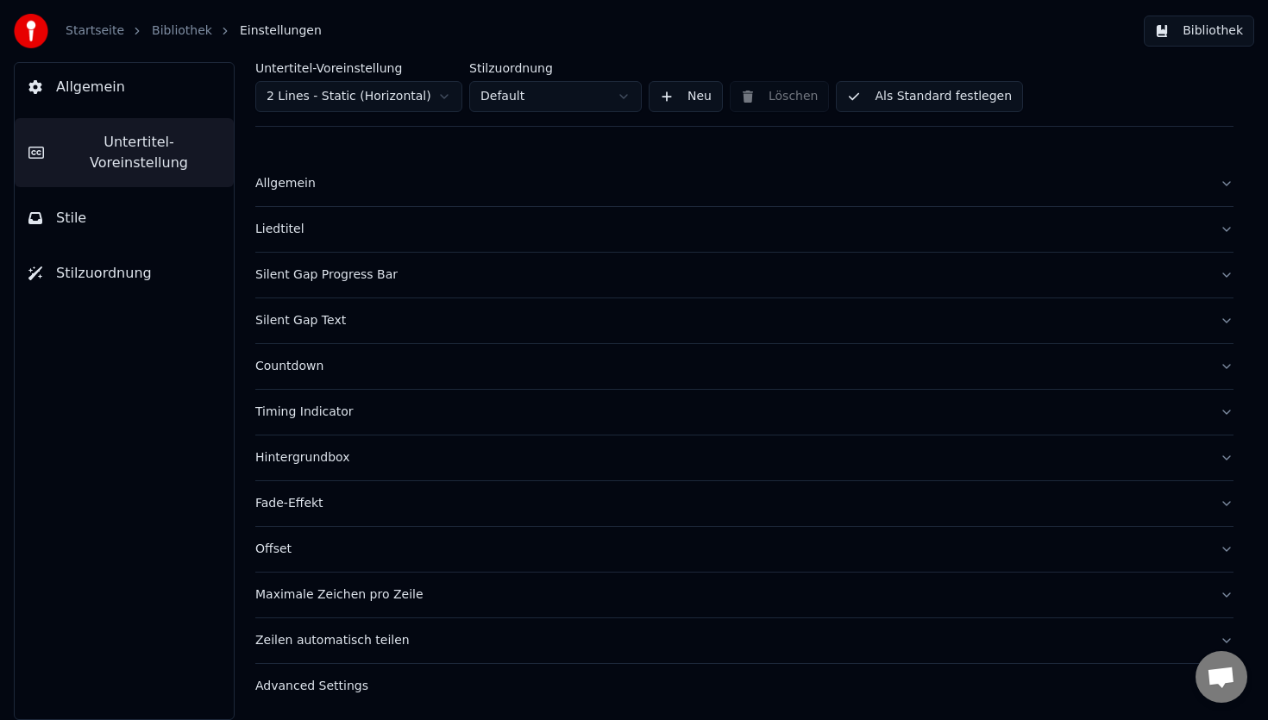
click at [112, 86] on span "Allgemein" at bounding box center [90, 87] width 69 height 21
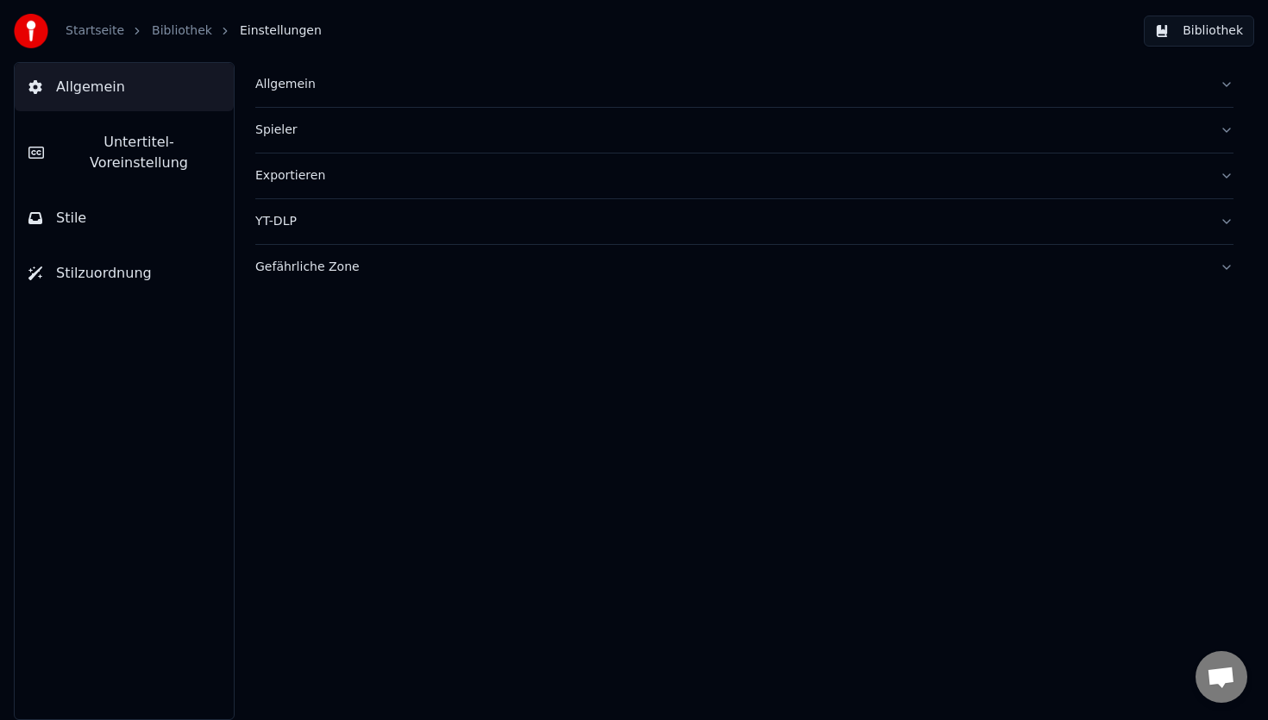
click at [299, 91] on div "Allgemein" at bounding box center [730, 84] width 951 height 17
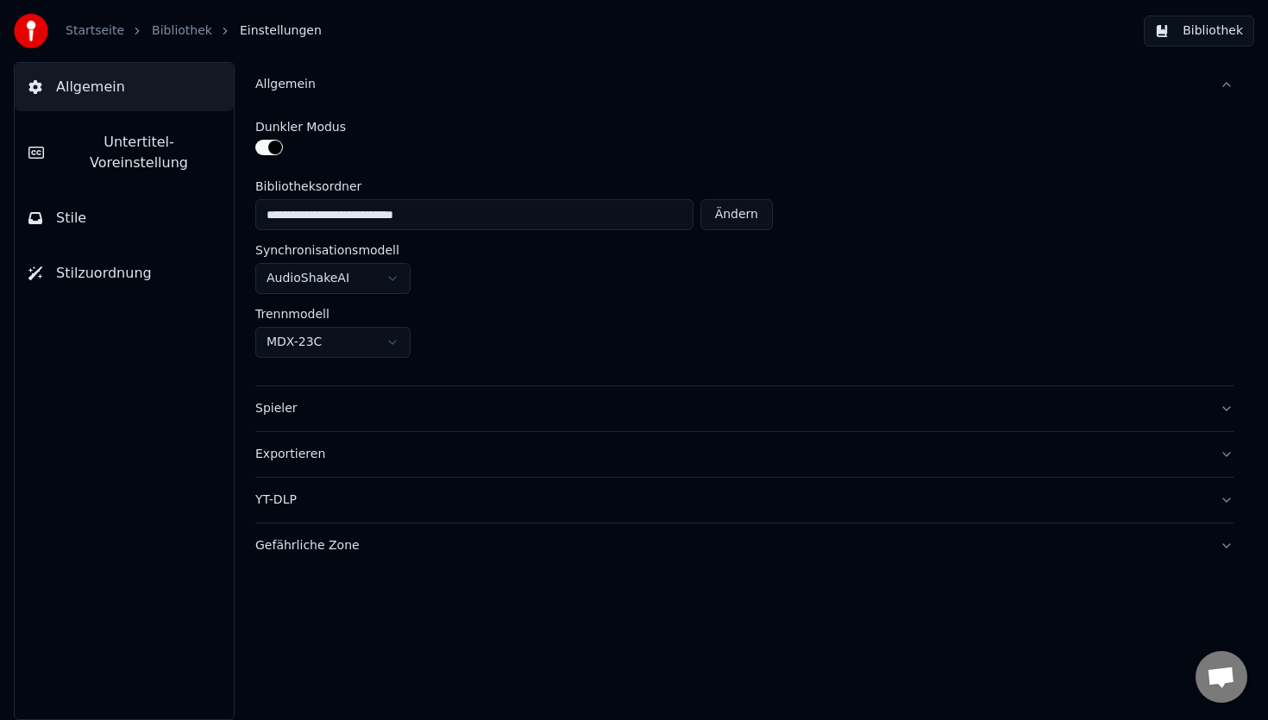
click at [312, 382] on div "**********" at bounding box center [744, 246] width 978 height 279
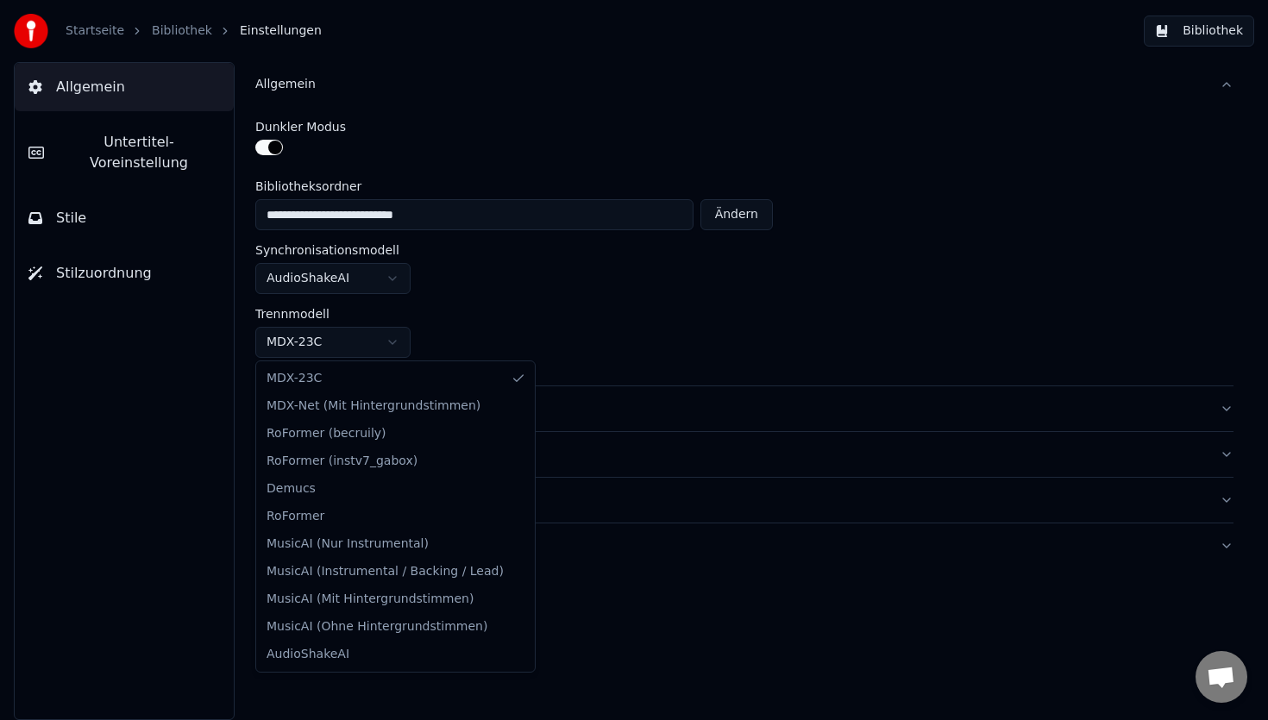
click at [329, 346] on html "**********" at bounding box center [634, 360] width 1268 height 720
click at [604, 341] on html "**********" at bounding box center [634, 360] width 1268 height 720
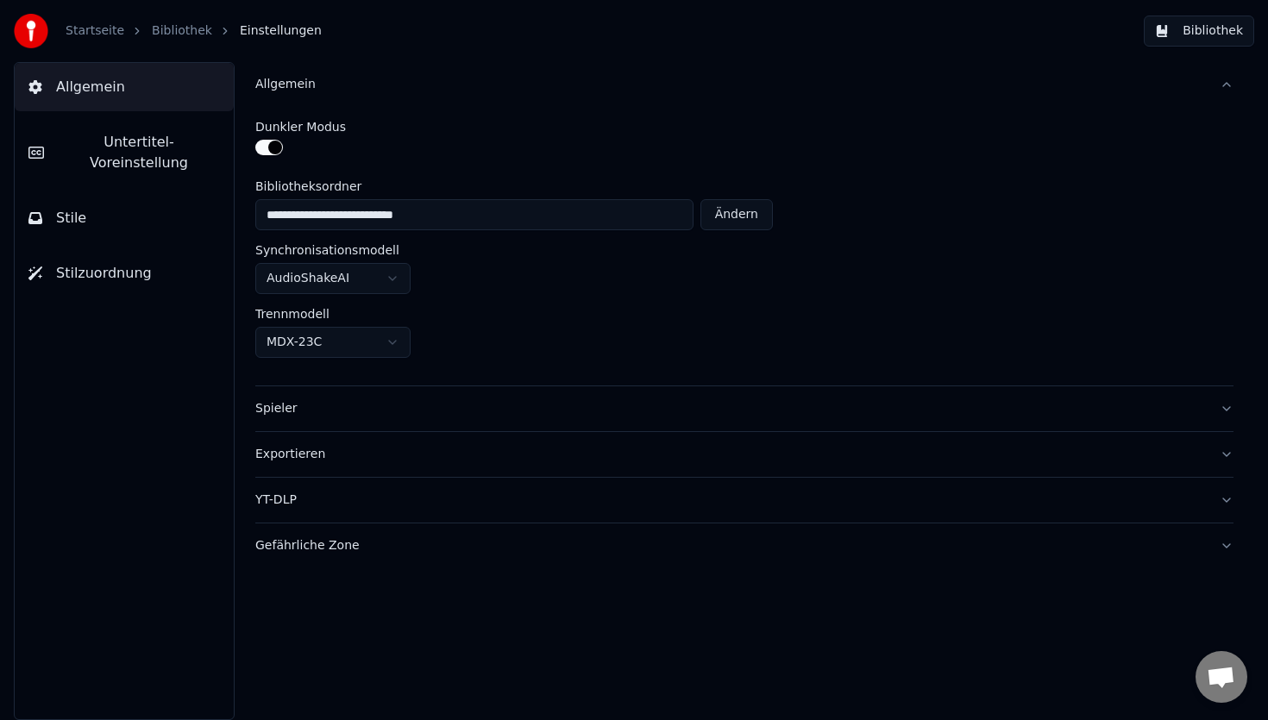
click at [132, 203] on button "Stile" at bounding box center [124, 218] width 219 height 48
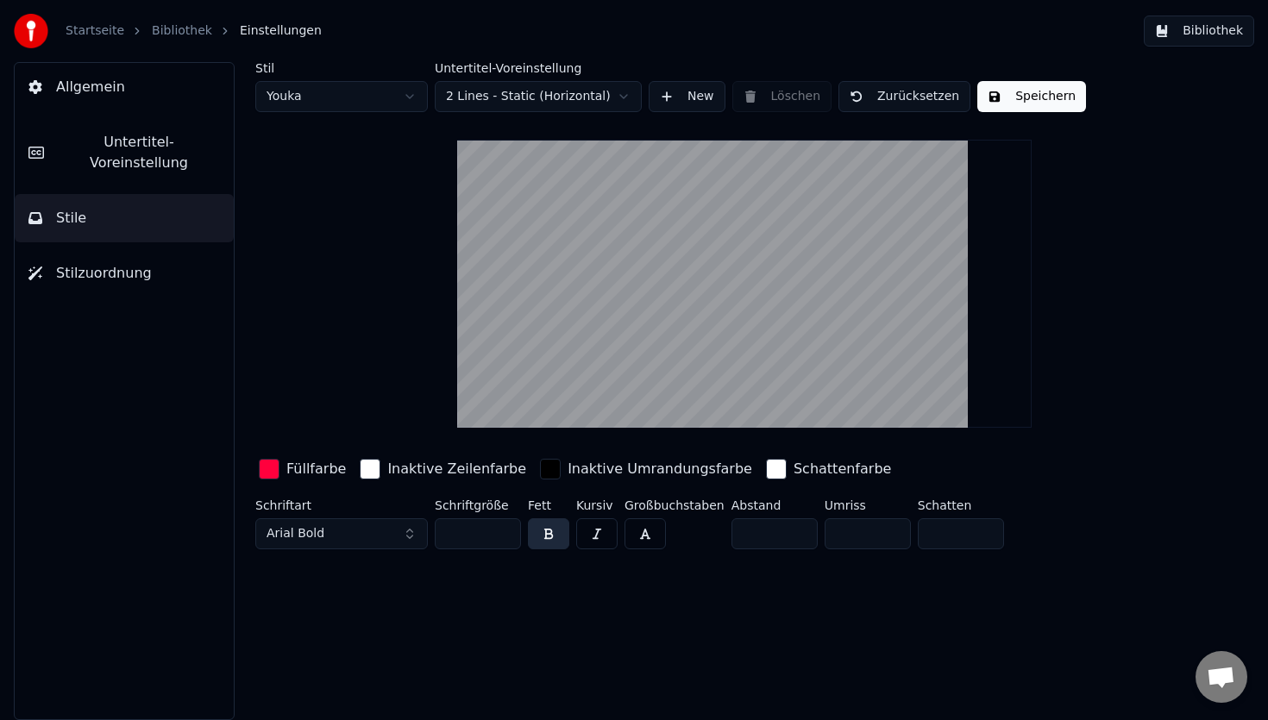
click at [135, 249] on button "Stilzuordnung" at bounding box center [124, 273] width 219 height 48
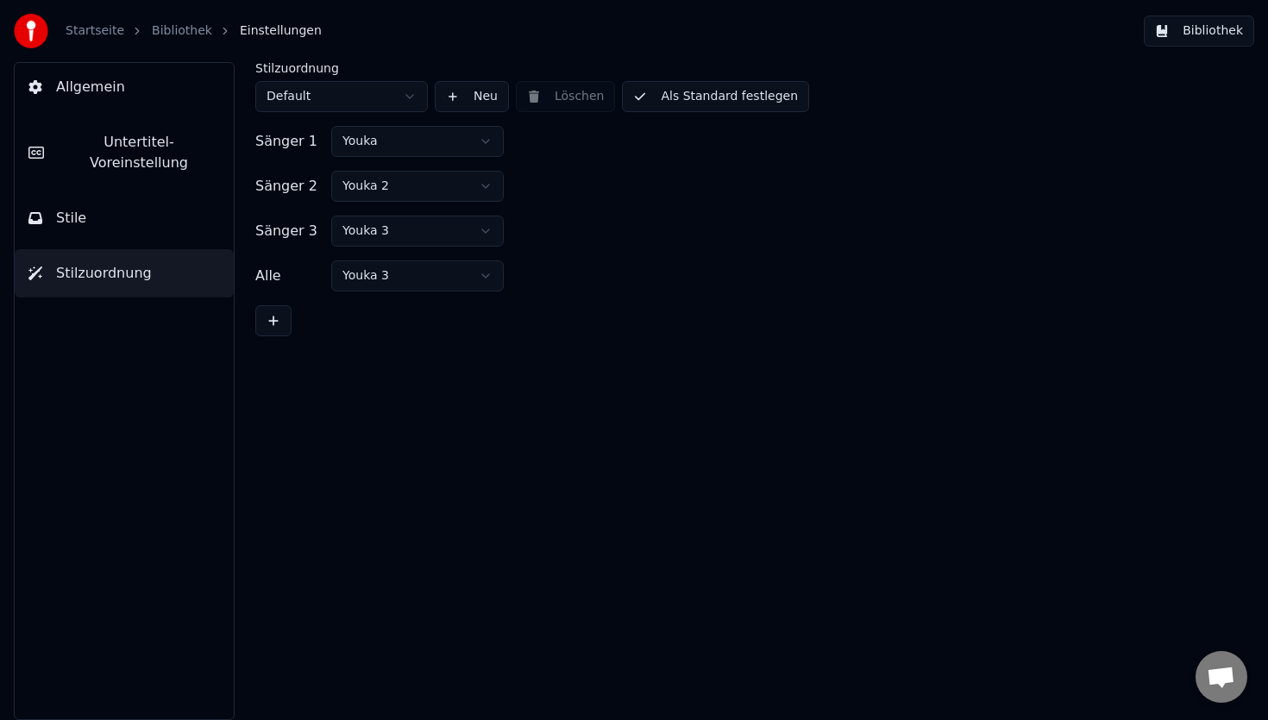
click at [132, 154] on button "Untertitel-Voreinstellung" at bounding box center [124, 152] width 219 height 69
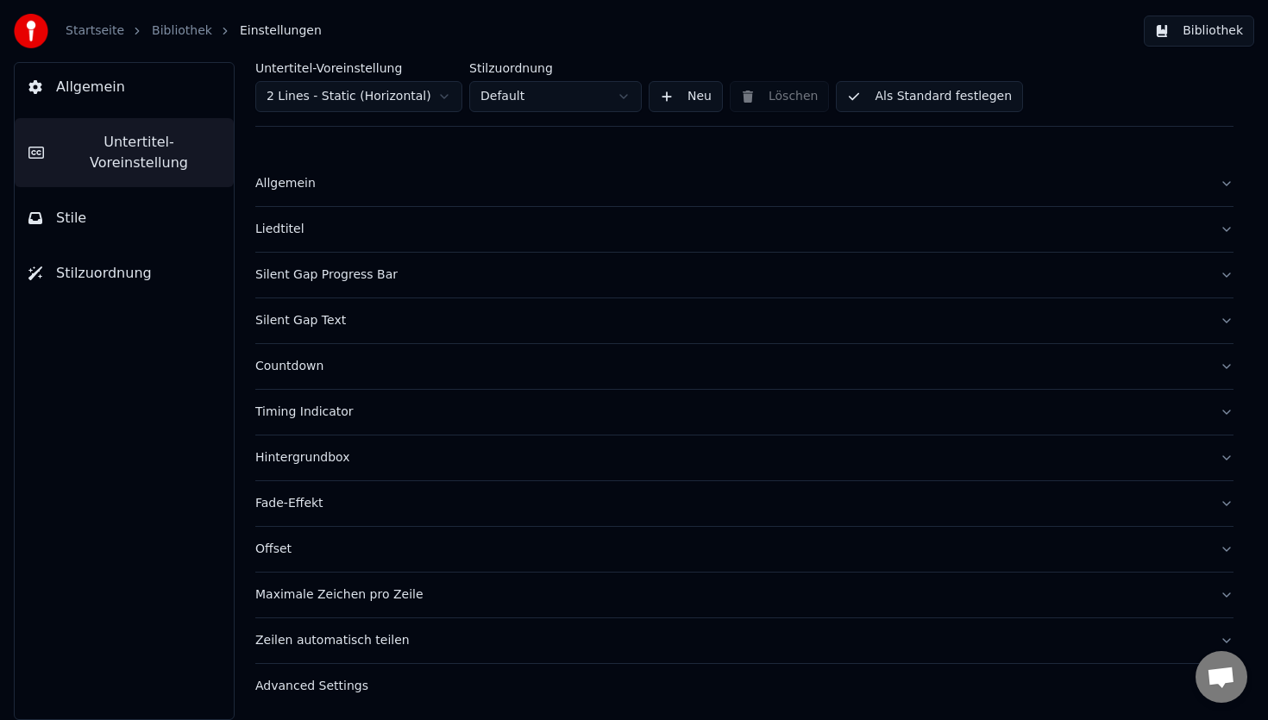
click at [131, 92] on button "Allgemein" at bounding box center [124, 87] width 219 height 48
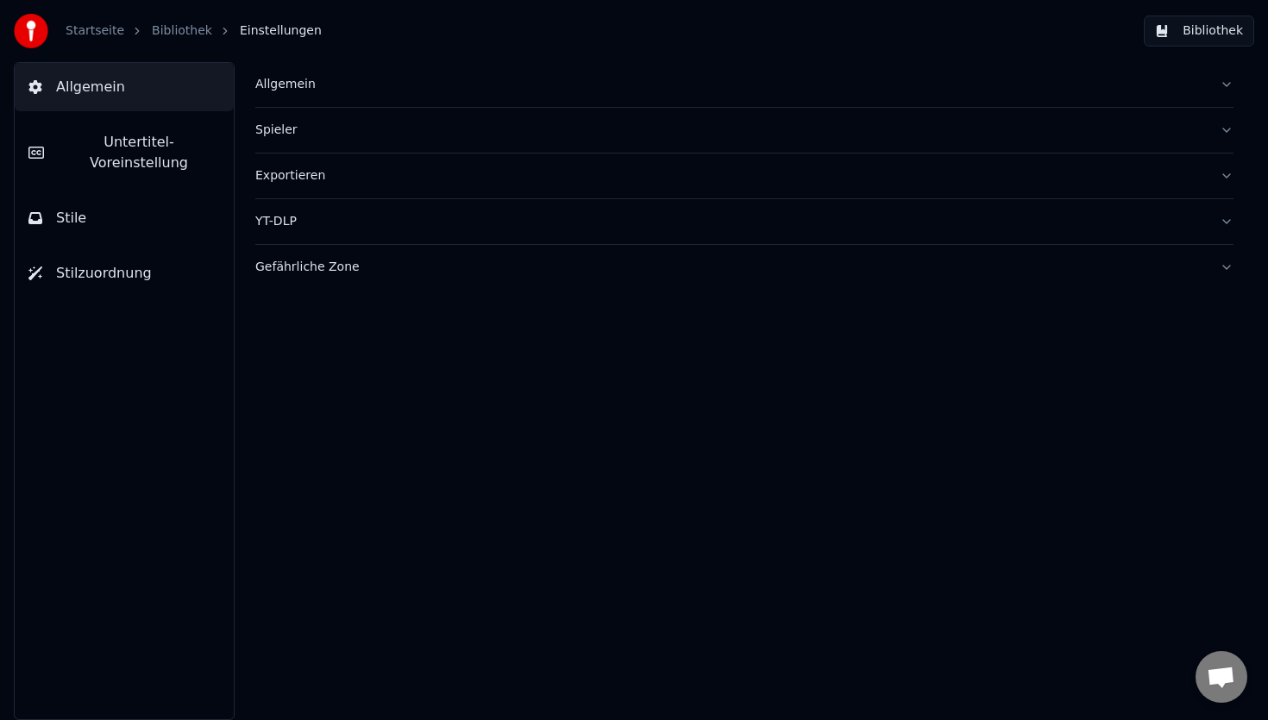
click at [131, 116] on div "Allgemein Untertitel-Voreinstellung Stile Stilzuordnung" at bounding box center [124, 391] width 221 height 658
click at [131, 130] on button "Untertitel-Voreinstellung" at bounding box center [124, 152] width 219 height 69
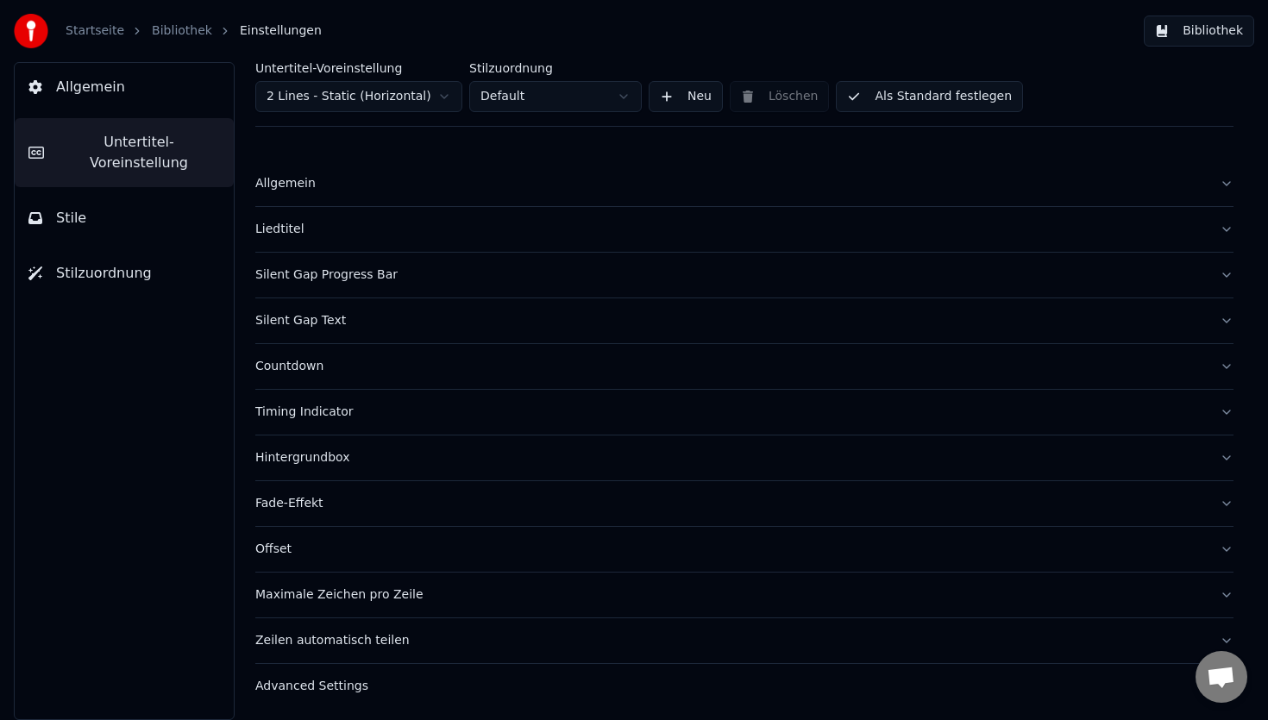
click at [136, 100] on button "Allgemein" at bounding box center [124, 87] width 219 height 48
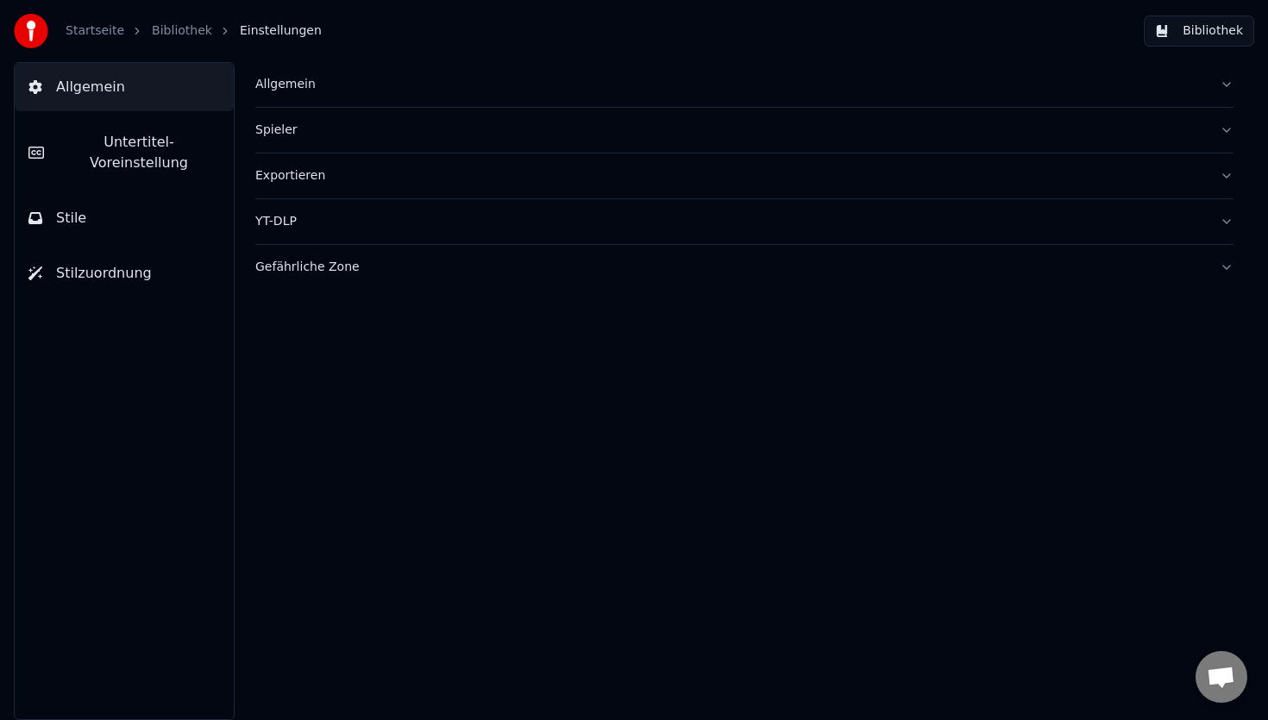
click at [258, 129] on div "Spieler" at bounding box center [730, 130] width 951 height 17
click at [207, 115] on div "Allgemein Untertitel-Voreinstellung Stile Stilzuordnung" at bounding box center [124, 391] width 221 height 658
click at [207, 97] on button "Allgemein" at bounding box center [124, 87] width 219 height 48
click at [201, 129] on button "Untertitel-Voreinstellung" at bounding box center [124, 152] width 219 height 69
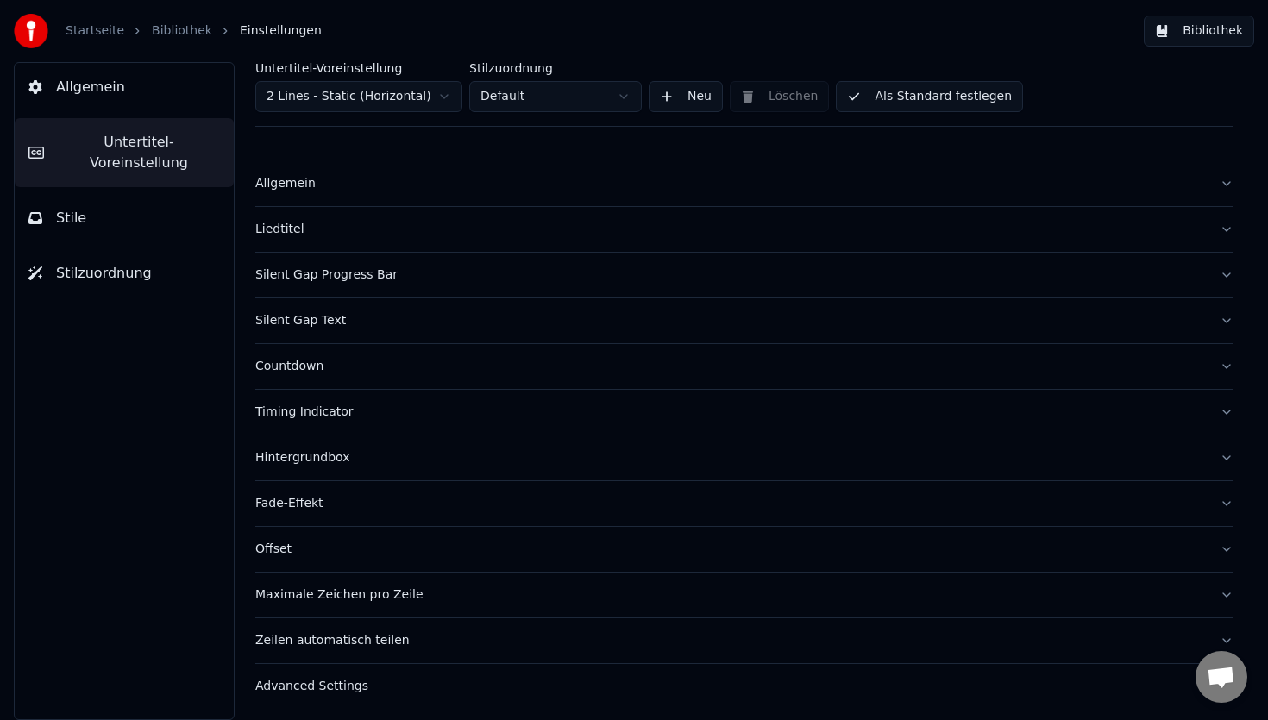
click at [41, 33] on img at bounding box center [31, 31] width 35 height 35
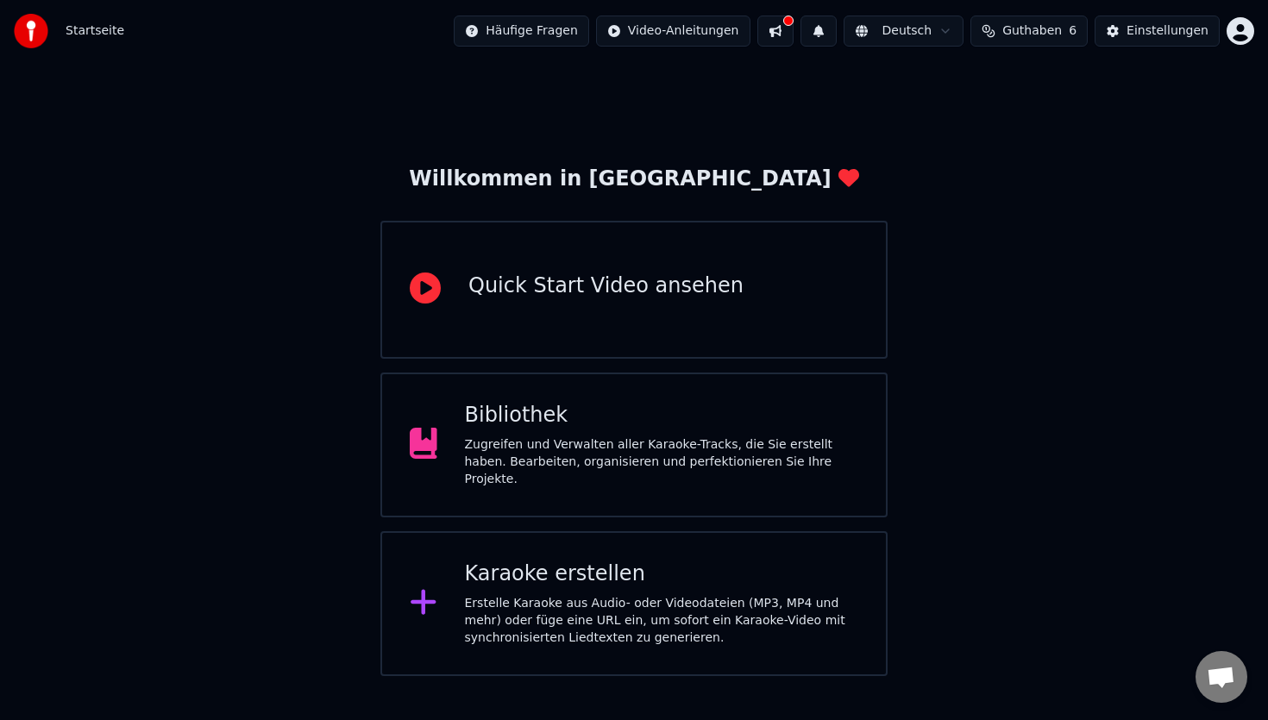
click at [569, 462] on div "Zugreifen und Verwalten aller Karaoke-Tracks, die Sie erstellt haben. Bearbeite…" at bounding box center [662, 463] width 394 height 52
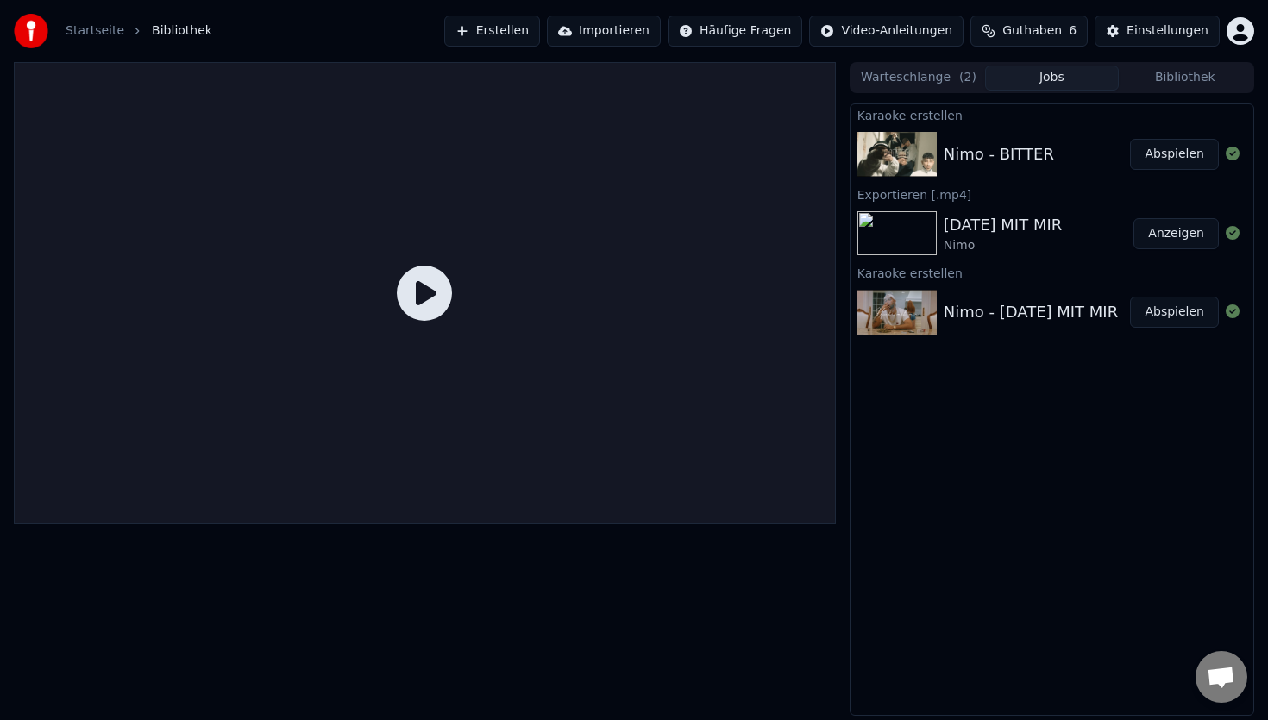
click at [966, 154] on div "Nimo - BITTER" at bounding box center [999, 154] width 110 height 24
click at [1175, 155] on button "Abspielen" at bounding box center [1174, 154] width 89 height 31
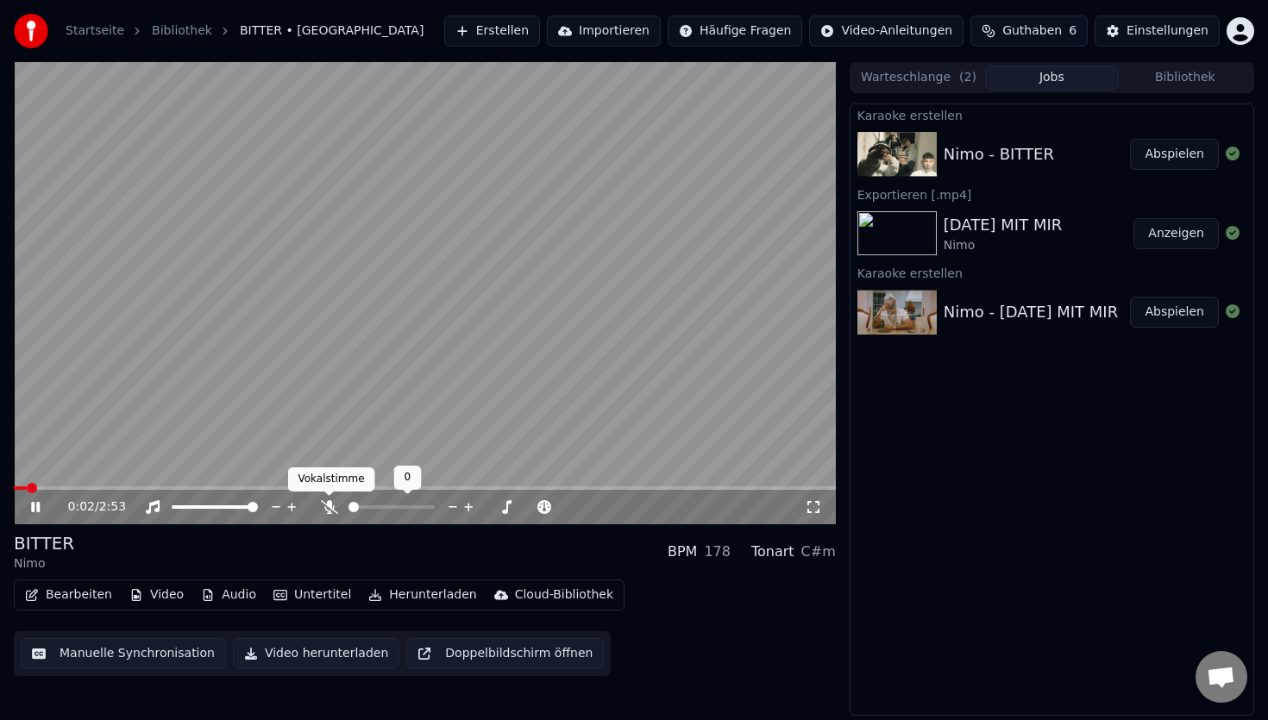
click at [327, 509] on icon at bounding box center [329, 507] width 17 height 14
click at [136, 487] on span at bounding box center [425, 488] width 822 height 3
click at [85, 486] on span at bounding box center [90, 488] width 10 height 10
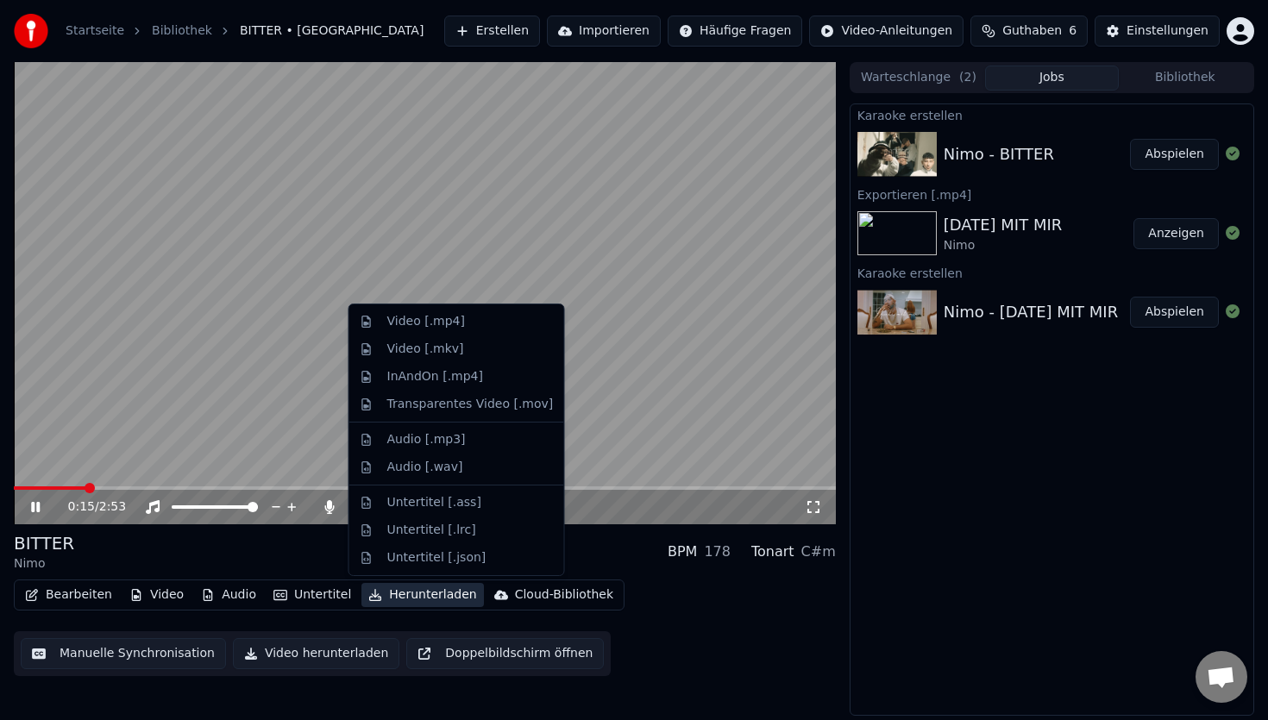
click at [391, 604] on button "Herunterladen" at bounding box center [423, 595] width 122 height 24
click at [462, 323] on div "Video [.mp4]" at bounding box center [470, 321] width 167 height 17
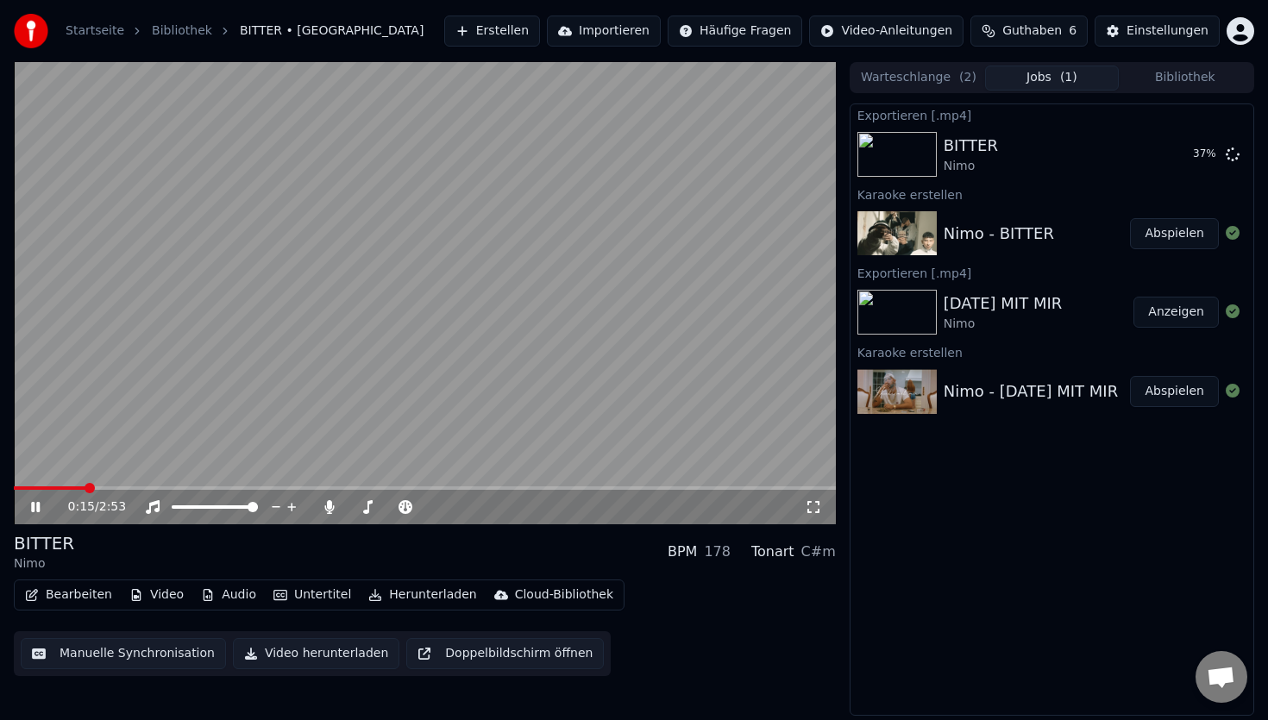
click at [41, 511] on icon at bounding box center [48, 507] width 41 height 14
